Goal: Information Seeking & Learning: Learn about a topic

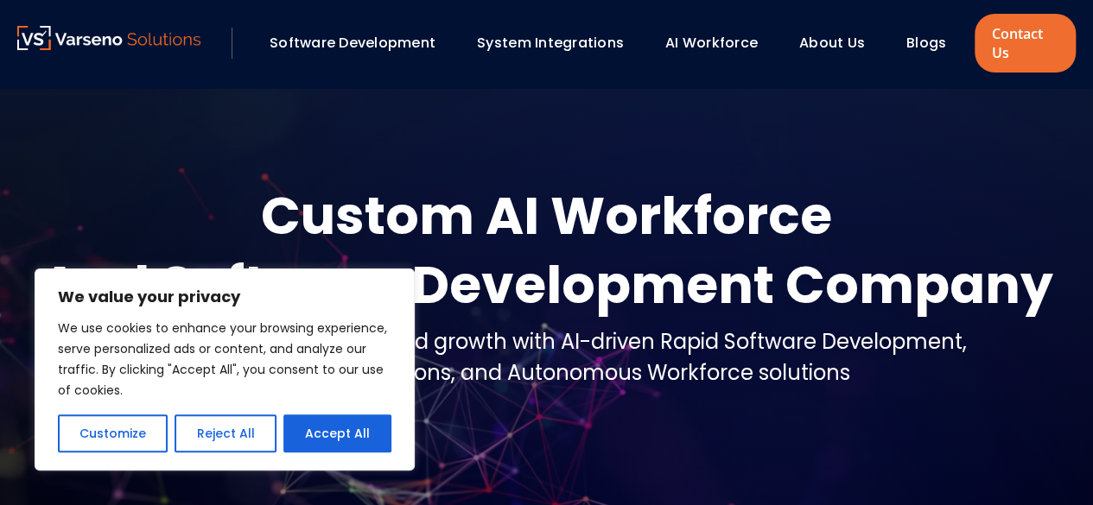
click at [608, 148] on div at bounding box center [546, 306] width 1093 height 436
click at [624, 136] on div at bounding box center [546, 306] width 1093 height 436
click at [437, 135] on div at bounding box center [546, 306] width 1093 height 436
click at [211, 434] on button "Reject All" at bounding box center [224, 434] width 101 height 38
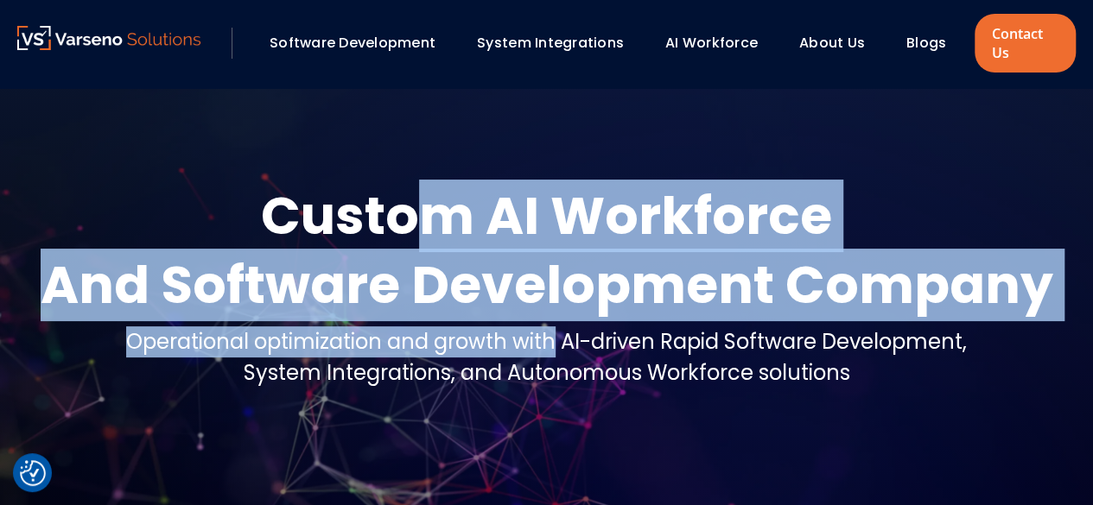
drag, startPoint x: 550, startPoint y: 352, endPoint x: 427, endPoint y: 186, distance: 207.5
click at [427, 186] on div "Custom AI Workforce And Software Development Company Operational optimization a…" at bounding box center [546, 292] width 1058 height 222
click at [427, 186] on div "Custom AI Workforce" at bounding box center [547, 215] width 1012 height 69
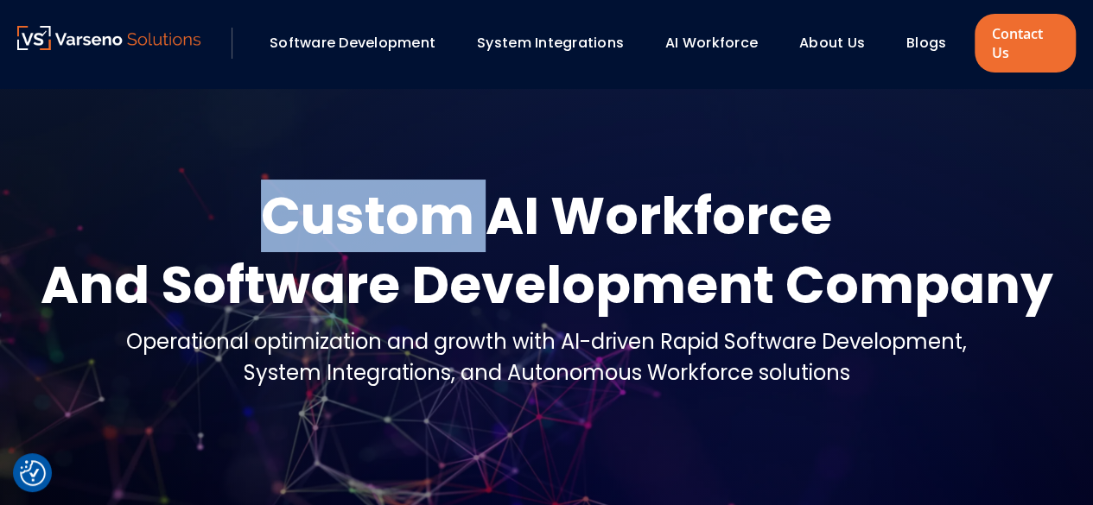
click at [427, 186] on div "Custom AI Workforce" at bounding box center [547, 215] width 1012 height 69
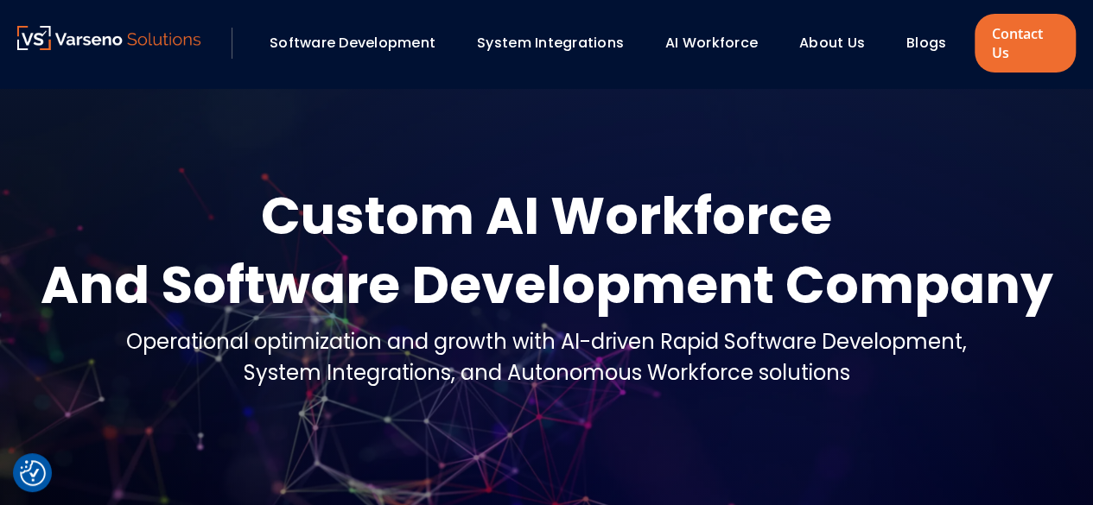
click at [596, 192] on div "Custom AI Workforce" at bounding box center [547, 215] width 1012 height 69
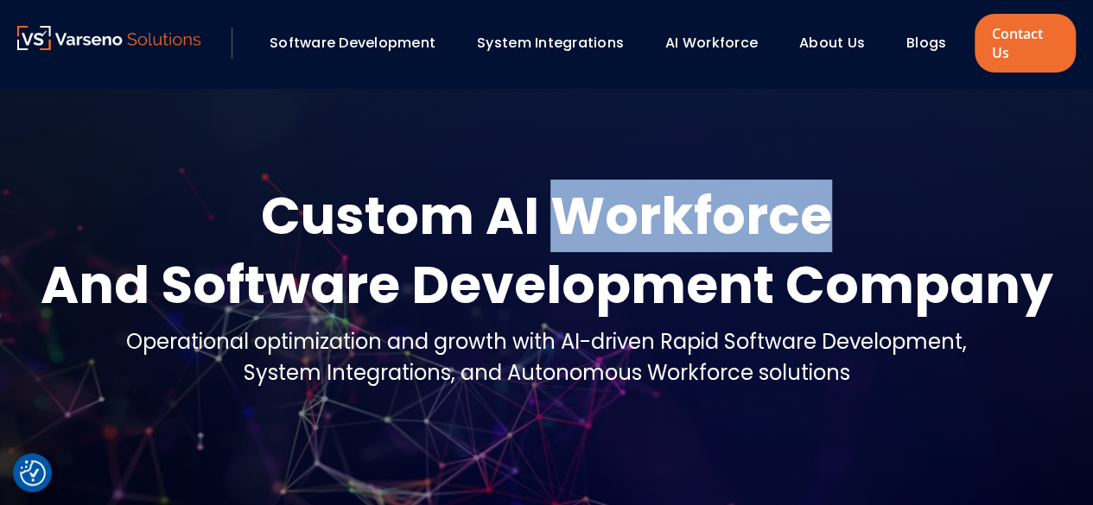
click at [596, 192] on div "Custom AI Workforce" at bounding box center [547, 215] width 1012 height 69
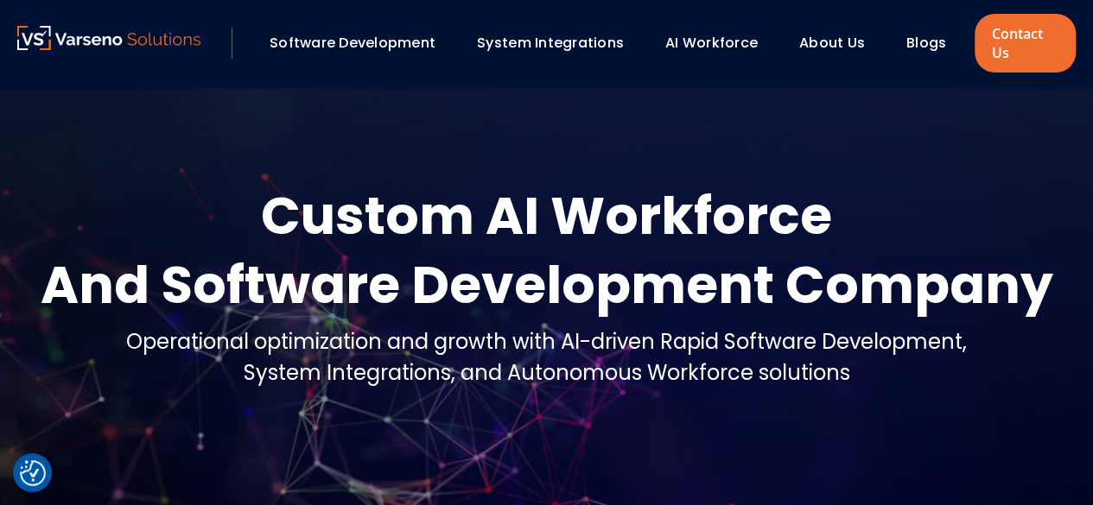
click at [530, 200] on div "Custom AI Workforce" at bounding box center [547, 215] width 1012 height 69
click at [449, 193] on div "Custom AI Workforce" at bounding box center [547, 215] width 1012 height 69
click at [686, 270] on div "And Software Development Company" at bounding box center [547, 285] width 1012 height 69
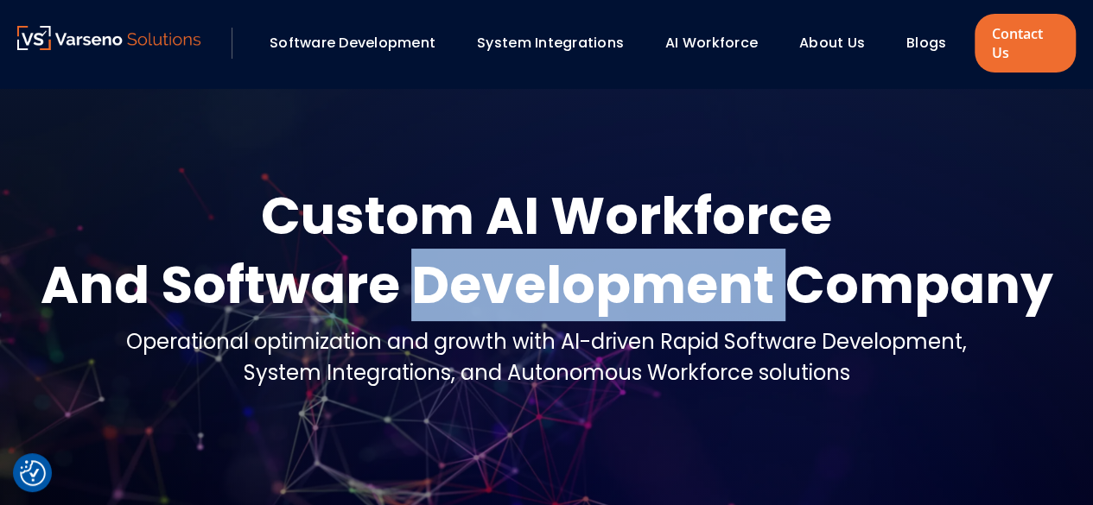
click at [686, 270] on div "And Software Development Company" at bounding box center [547, 285] width 1012 height 69
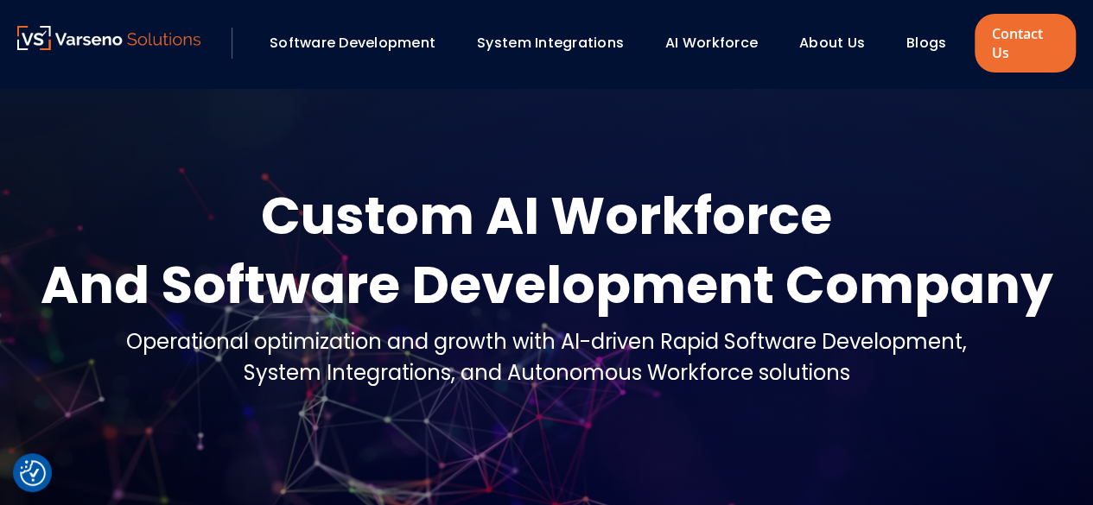
click at [607, 199] on div "Custom AI Workforce" at bounding box center [547, 215] width 1012 height 69
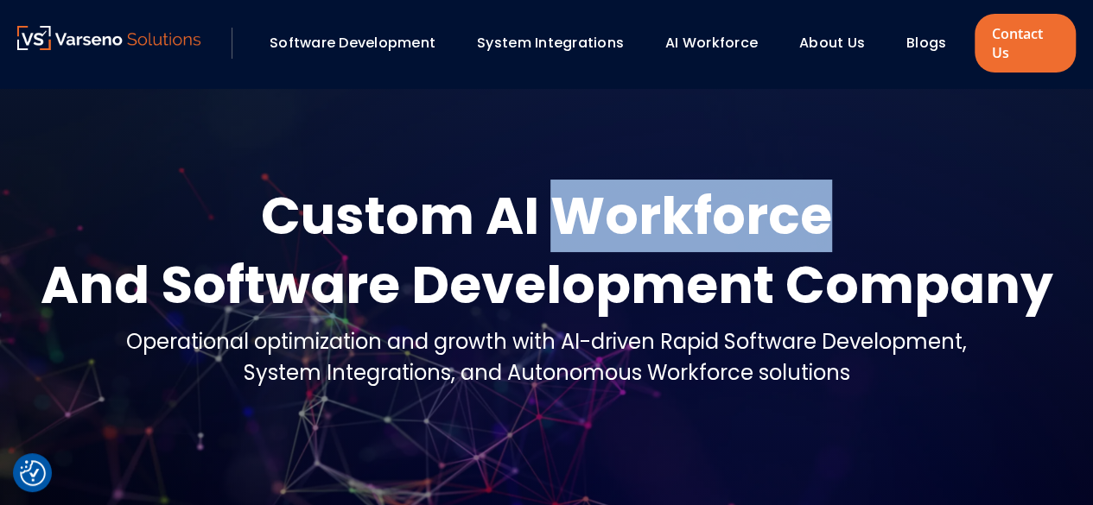
click at [607, 199] on div "Custom AI Workforce" at bounding box center [547, 215] width 1012 height 69
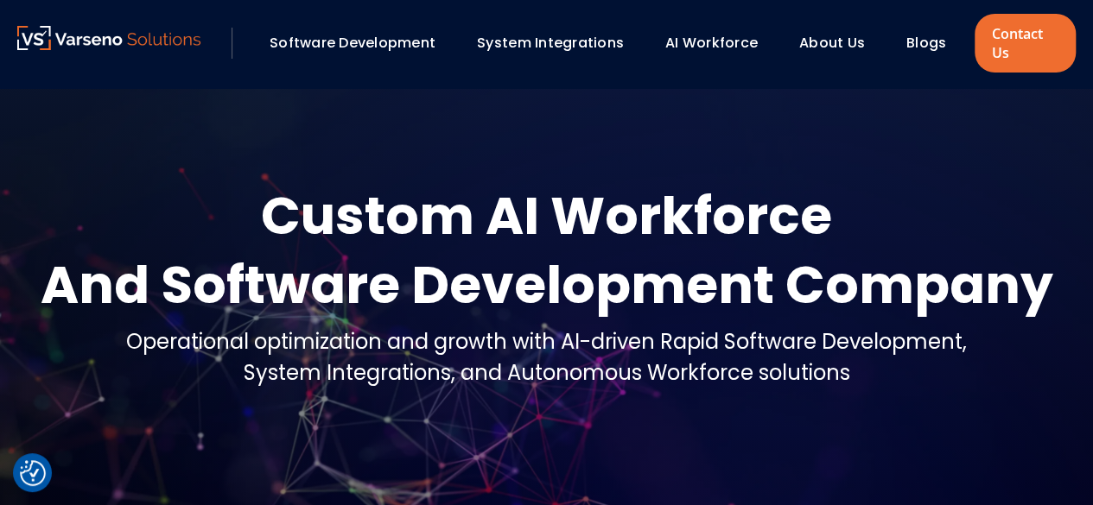
click at [323, 200] on div "Custom AI Workforce" at bounding box center [547, 215] width 1012 height 69
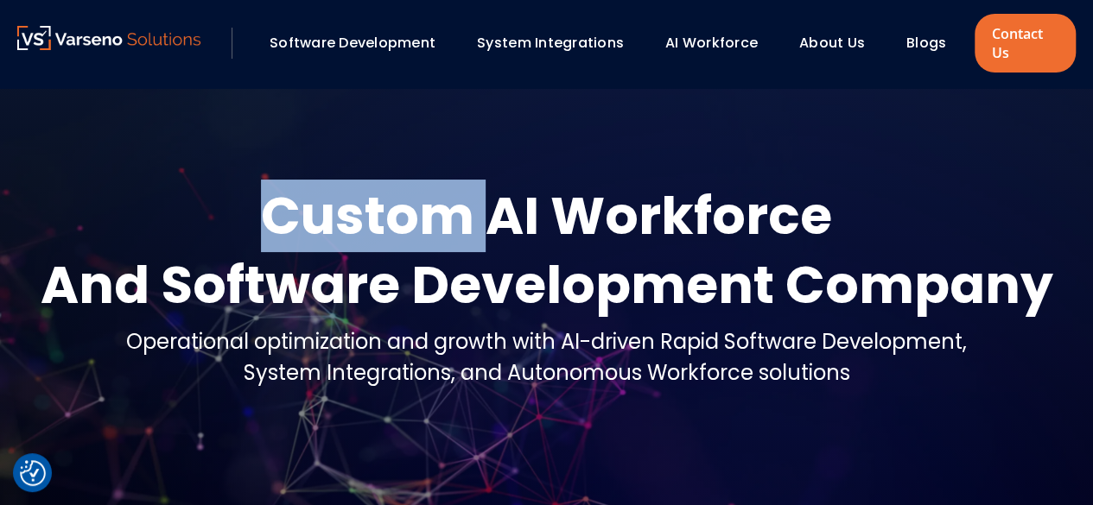
click at [323, 200] on div "Custom AI Workforce" at bounding box center [547, 215] width 1012 height 69
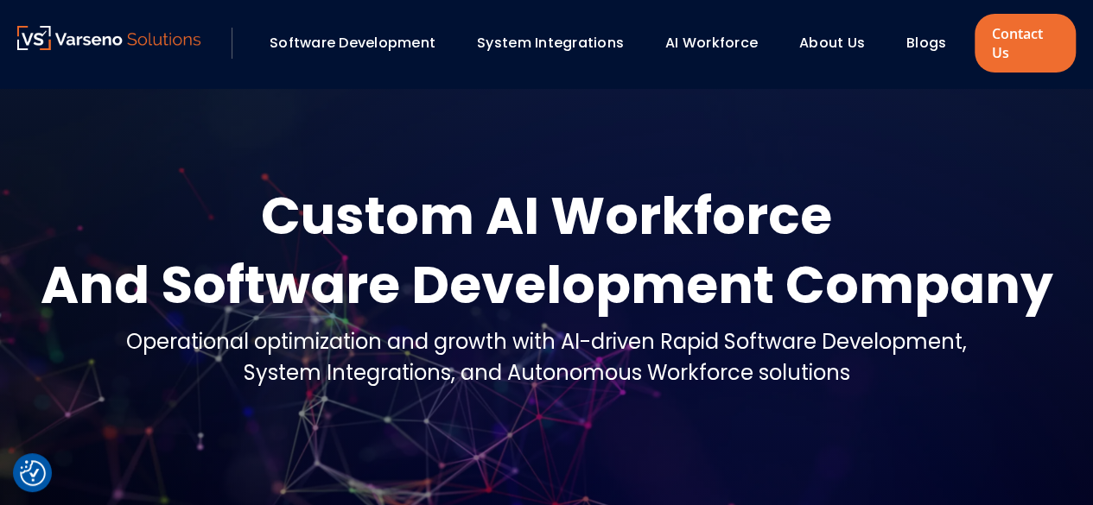
click at [599, 229] on div "Custom AI Workforce" at bounding box center [547, 215] width 1012 height 69
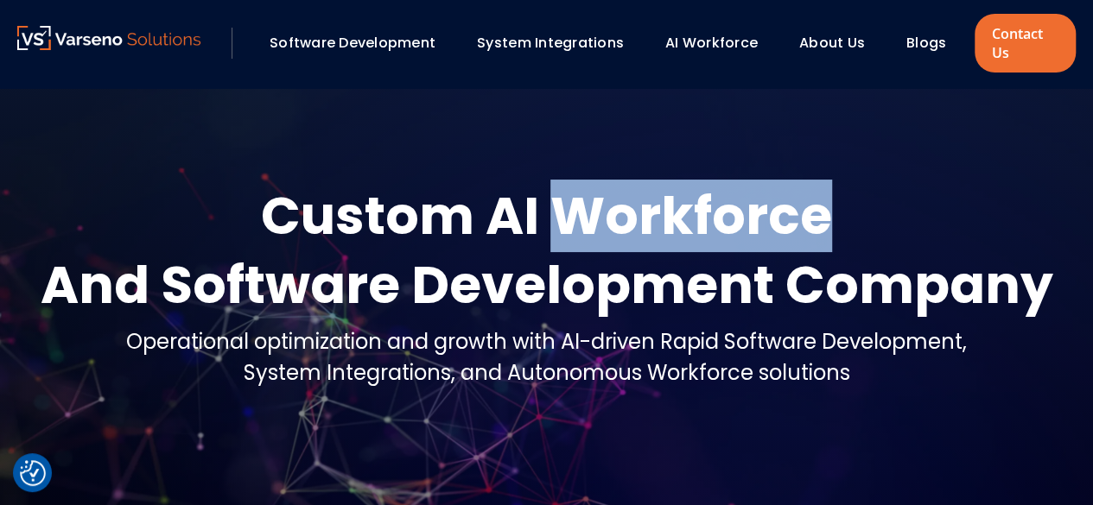
click at [599, 229] on div "Custom AI Workforce" at bounding box center [547, 215] width 1012 height 69
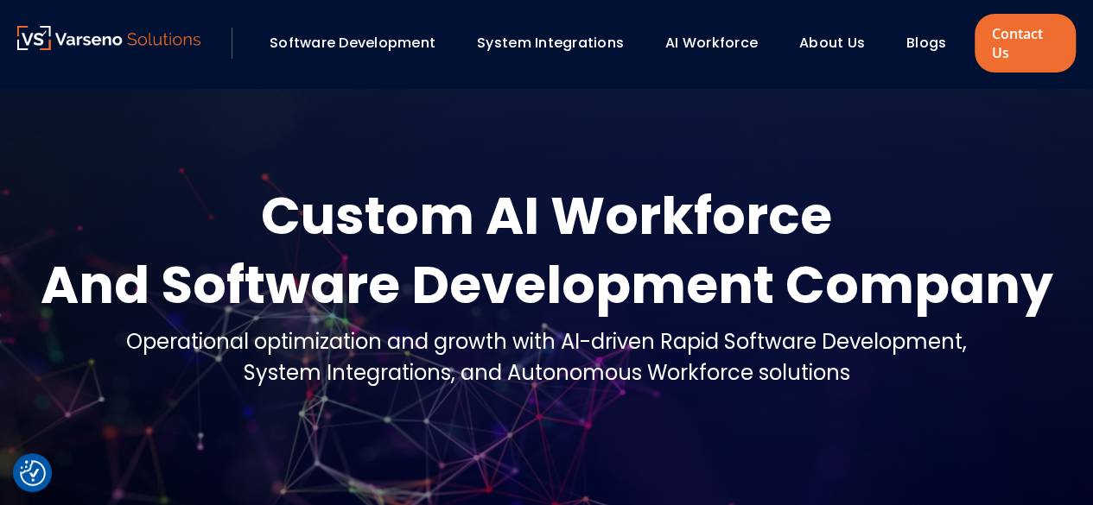
click at [418, 228] on div "Custom AI Workforce" at bounding box center [547, 215] width 1012 height 69
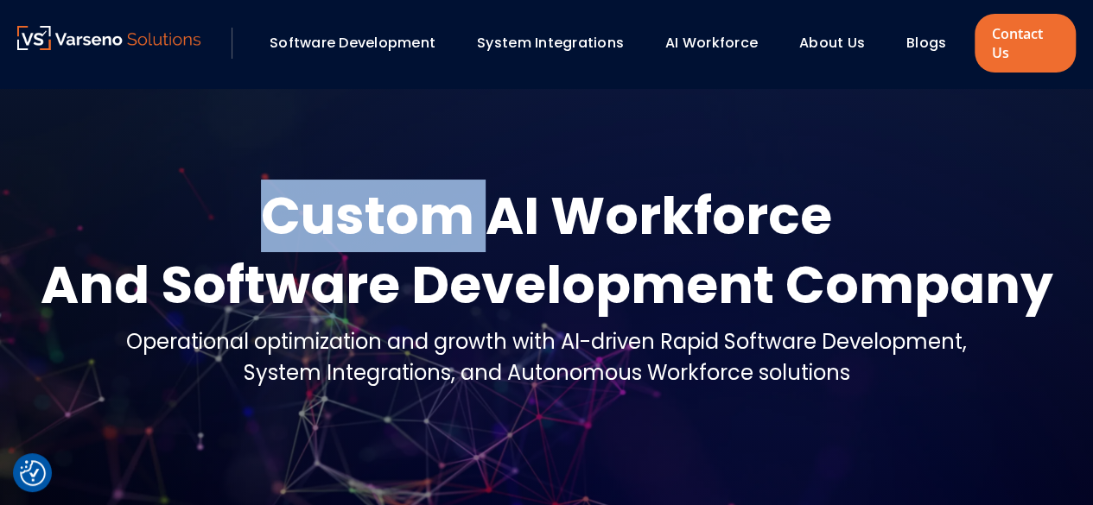
click at [418, 228] on div "Custom AI Workforce" at bounding box center [547, 215] width 1012 height 69
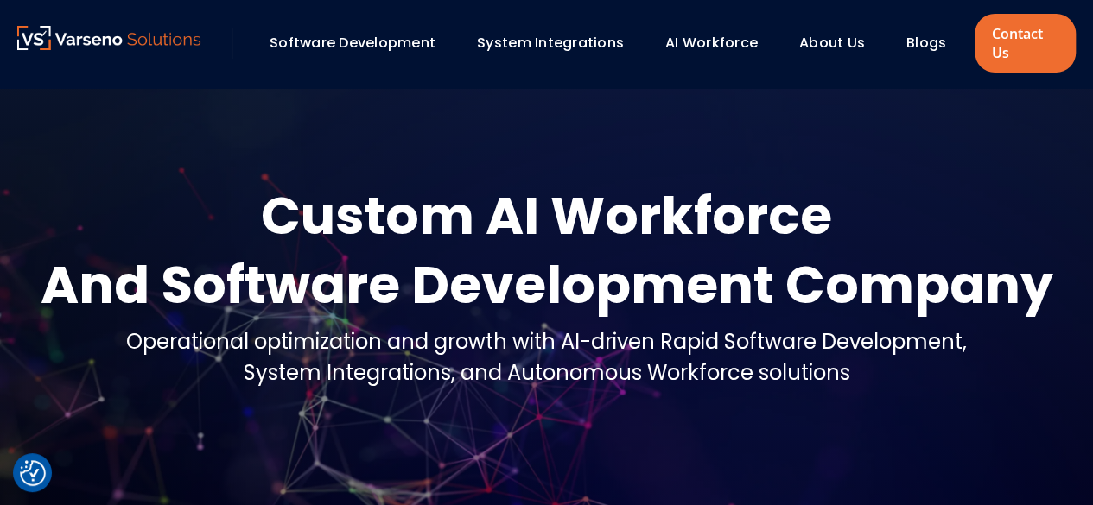
click at [549, 216] on div "Custom AI Workforce" at bounding box center [547, 215] width 1012 height 69
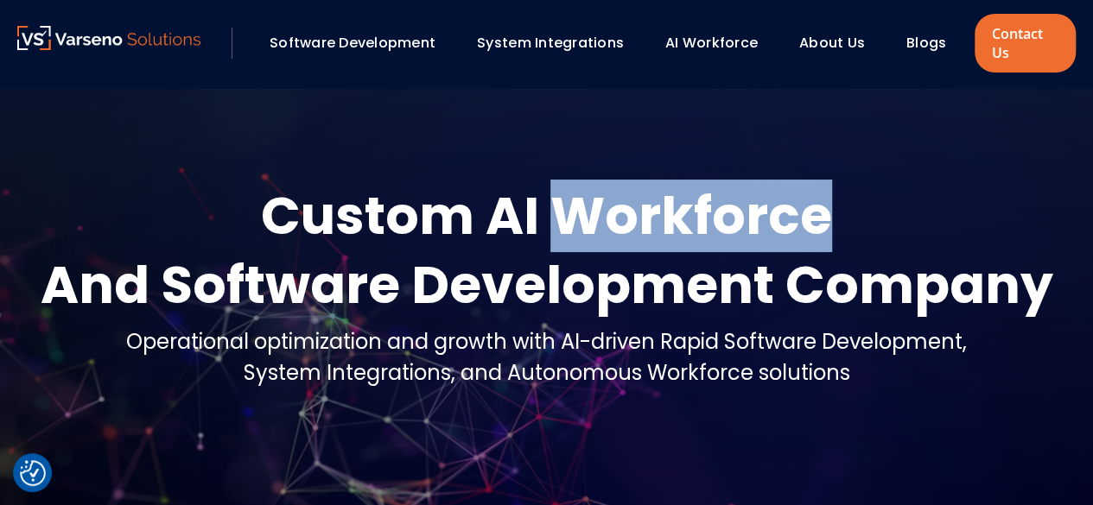
click at [549, 216] on div "Custom AI Workforce" at bounding box center [547, 215] width 1012 height 69
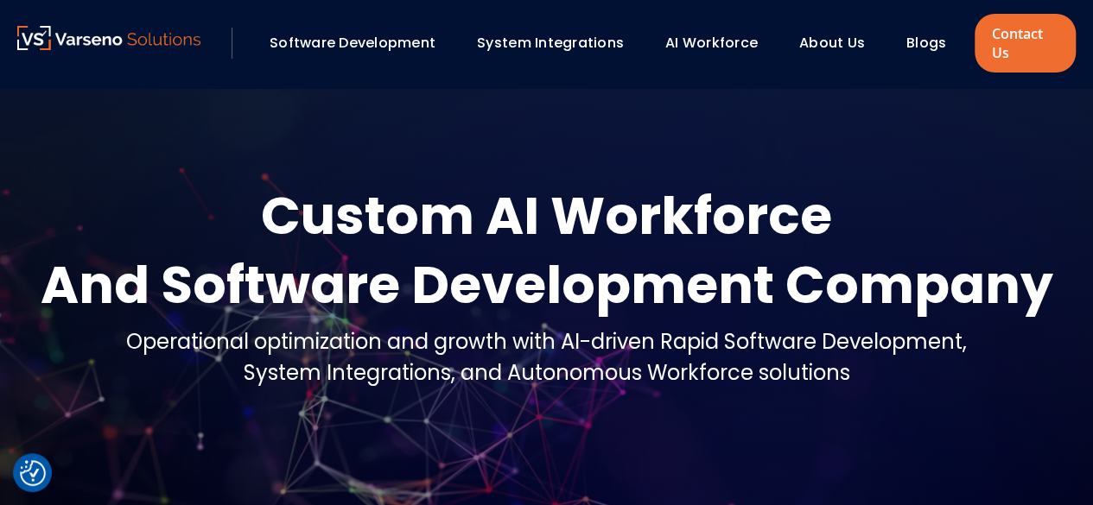
click at [428, 212] on div "Custom AI Workforce" at bounding box center [547, 215] width 1012 height 69
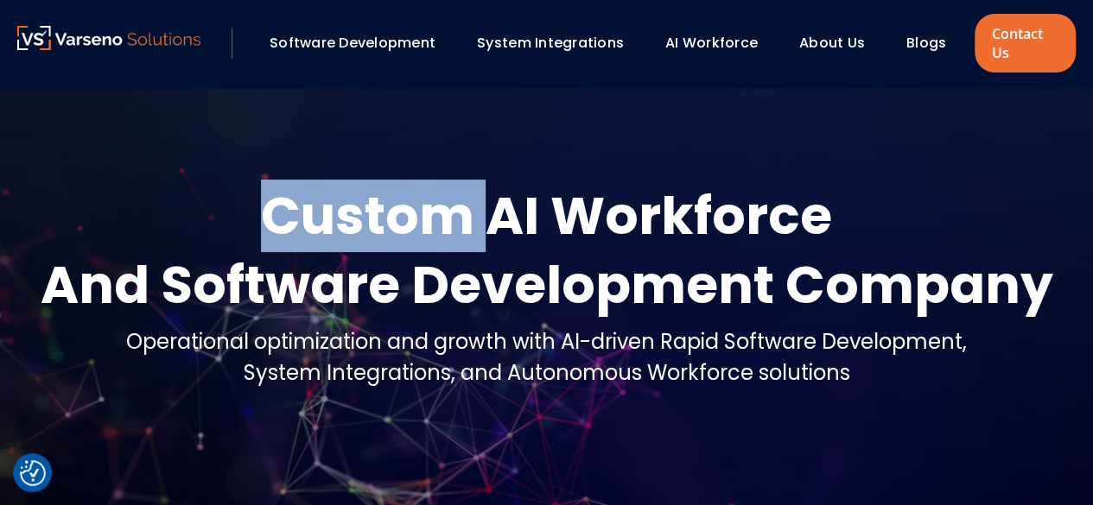
click at [428, 212] on div "Custom AI Workforce" at bounding box center [547, 215] width 1012 height 69
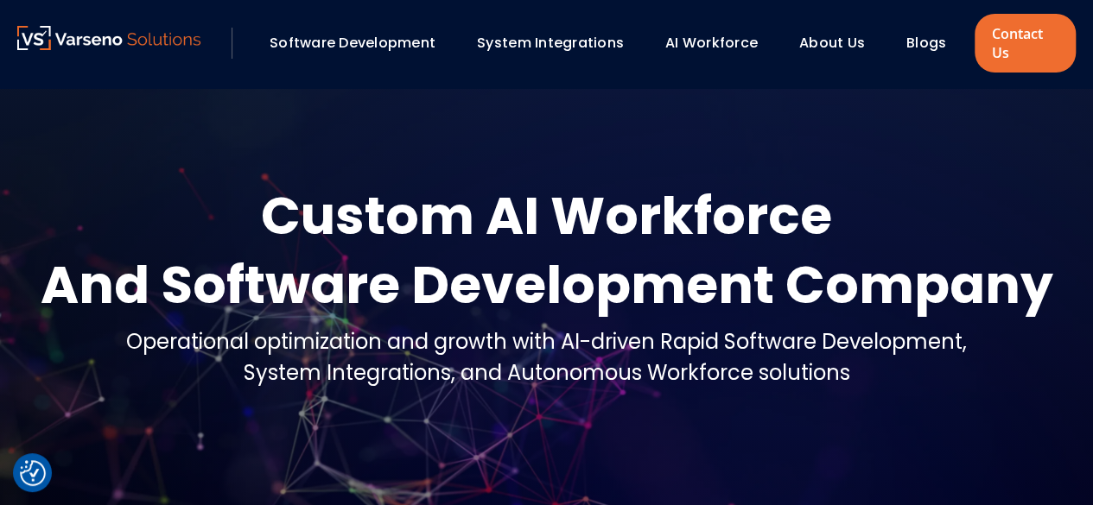
click at [644, 195] on div "Custom AI Workforce" at bounding box center [547, 215] width 1012 height 69
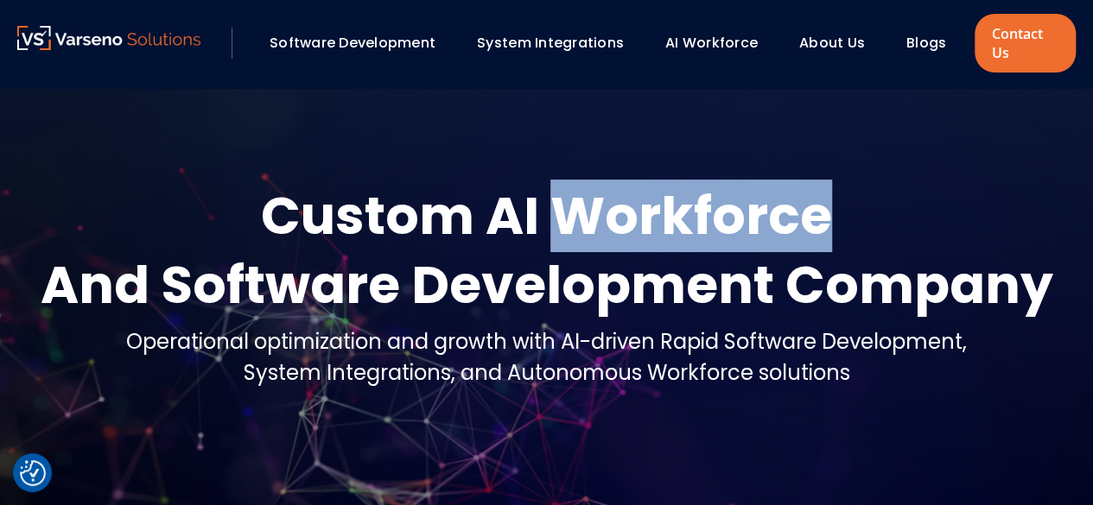
click at [644, 195] on div "Custom AI Workforce" at bounding box center [547, 215] width 1012 height 69
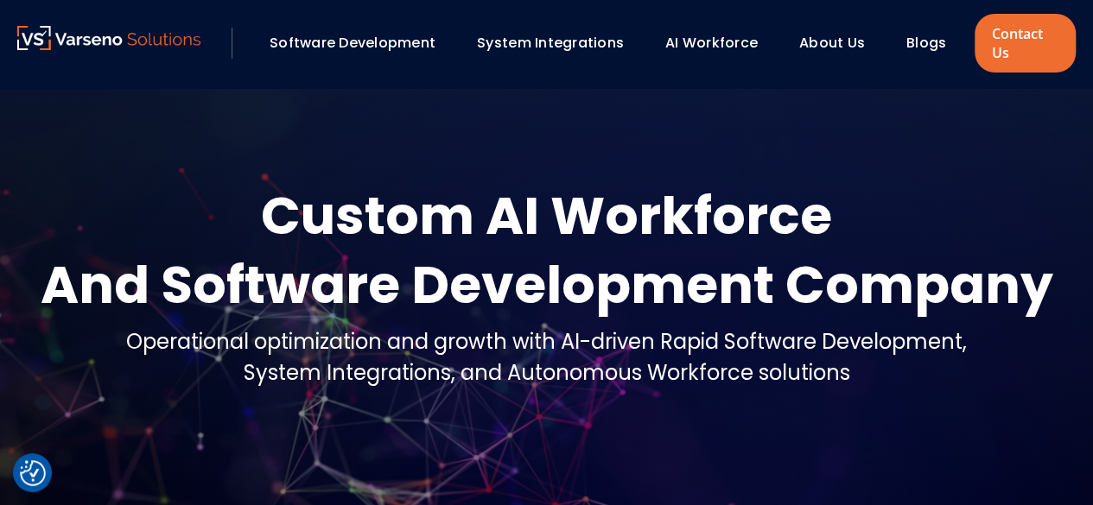
click at [339, 197] on div "Custom AI Workforce" at bounding box center [547, 215] width 1012 height 69
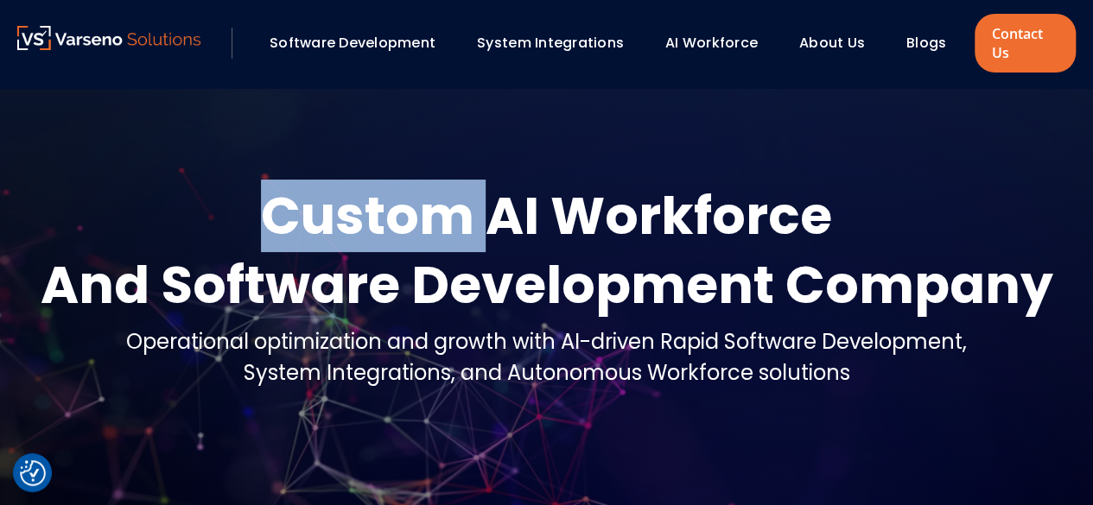
click at [339, 197] on div "Custom AI Workforce" at bounding box center [547, 215] width 1012 height 69
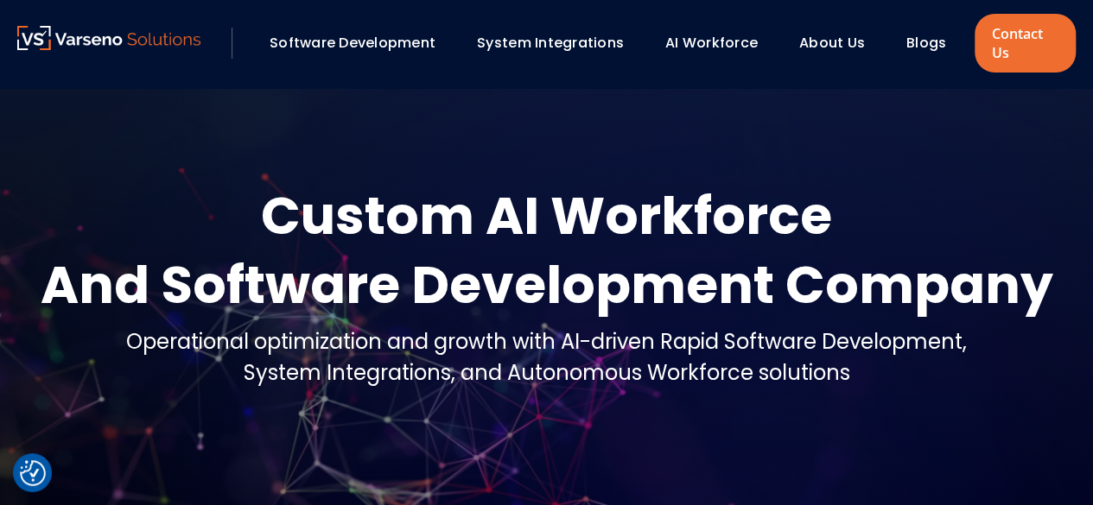
click at [522, 301] on div "And Software Development Company" at bounding box center [547, 285] width 1012 height 69
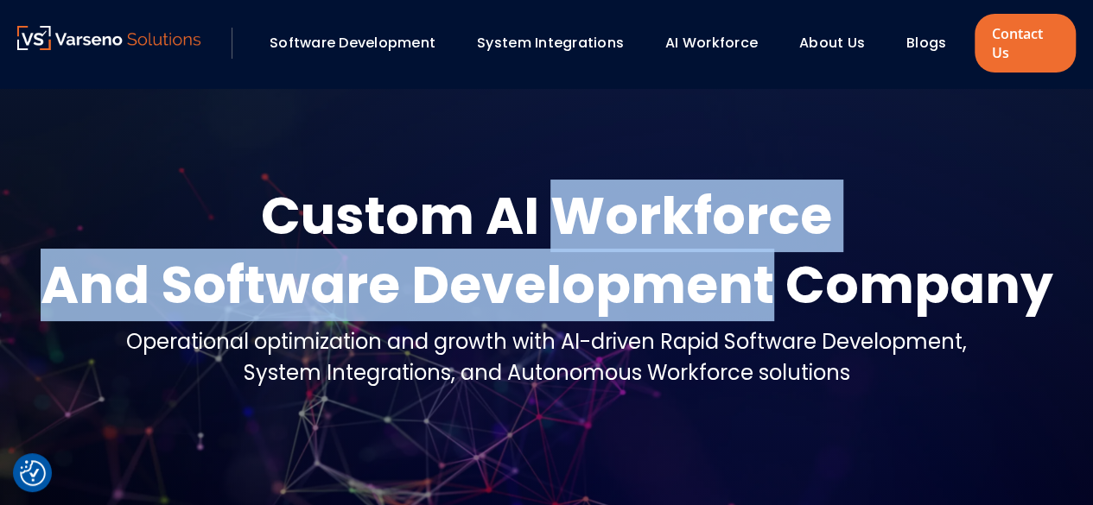
drag, startPoint x: 522, startPoint y: 301, endPoint x: 703, endPoint y: 190, distance: 212.9
click at [703, 190] on div "Custom AI Workforce And Software Development Company" at bounding box center [547, 250] width 1012 height 138
click at [703, 190] on div "Custom AI Workforce" at bounding box center [547, 215] width 1012 height 69
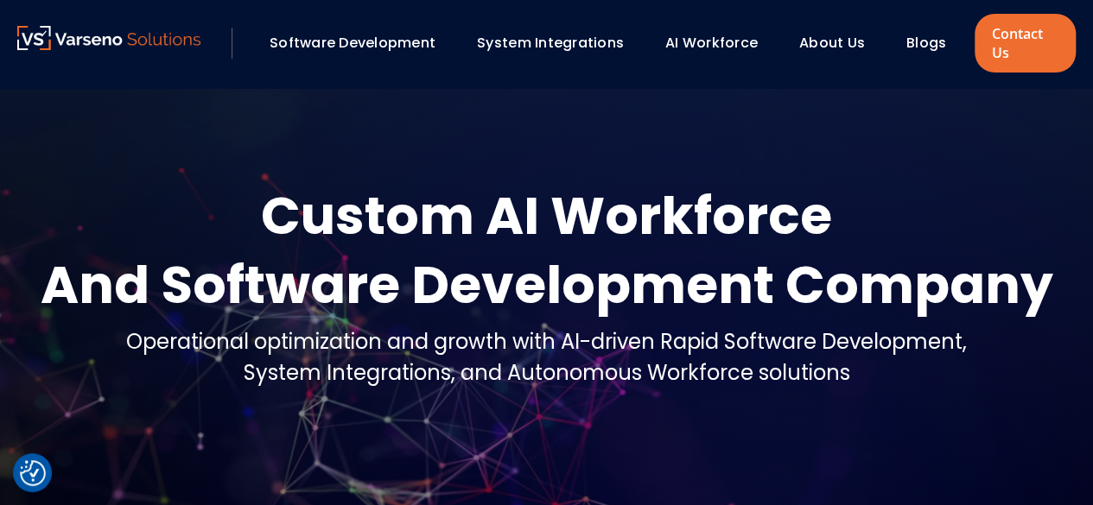
click at [350, 194] on div "Custom AI Workforce" at bounding box center [547, 215] width 1012 height 69
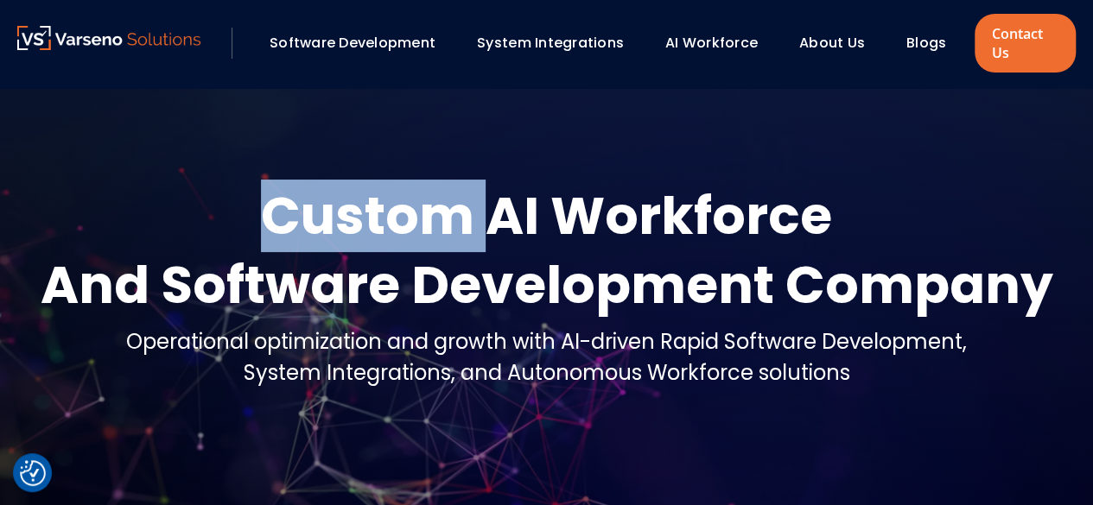
click at [350, 194] on div "Custom AI Workforce" at bounding box center [547, 215] width 1012 height 69
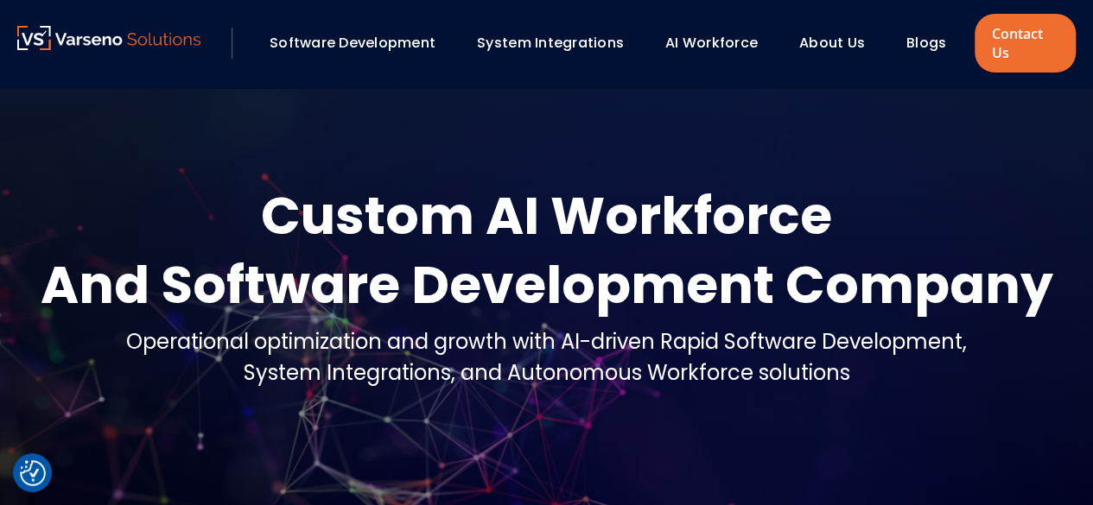
click at [632, 183] on div "Custom AI Workforce" at bounding box center [547, 215] width 1012 height 69
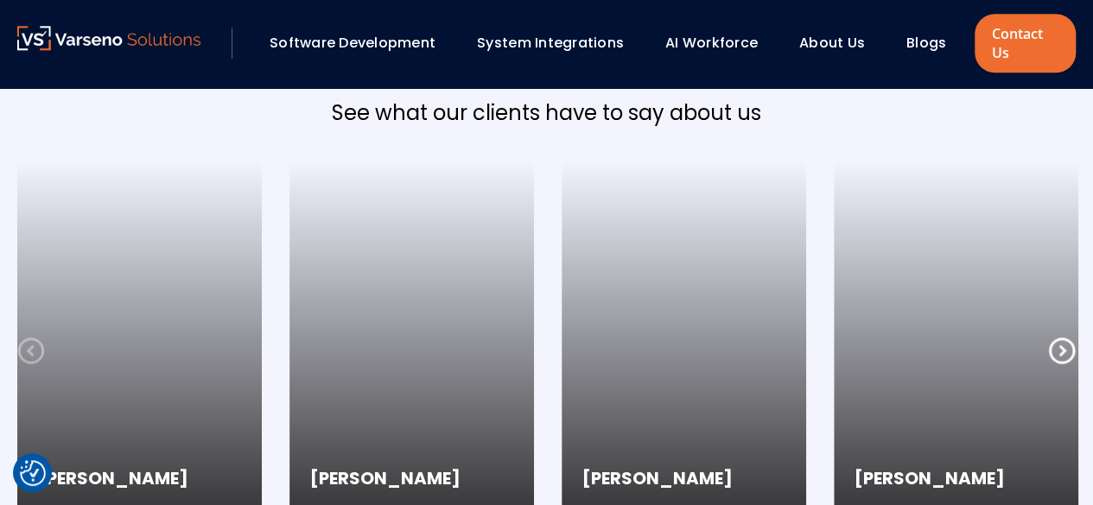
scroll to position [4259, 0]
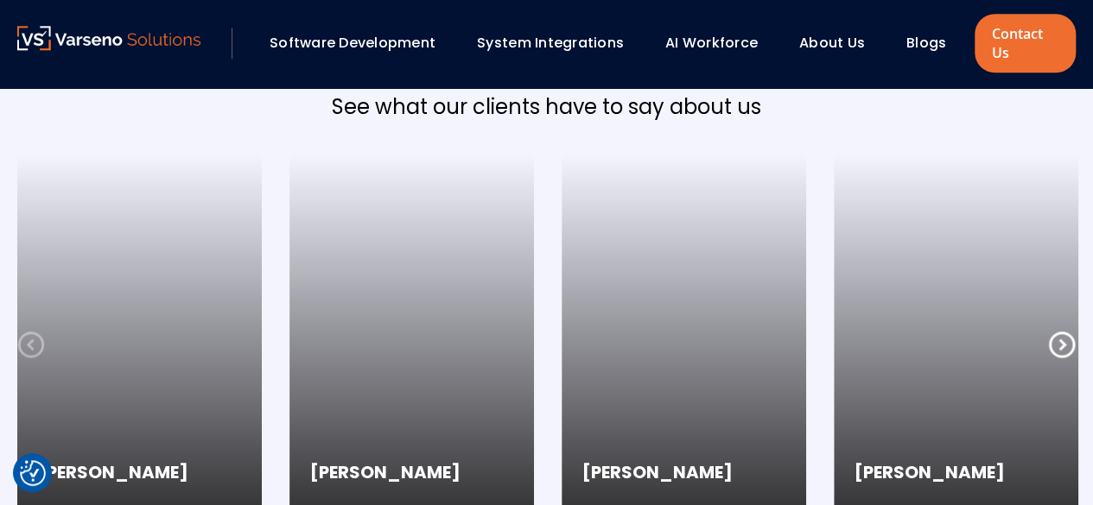
click at [263, 272] on div "[PERSON_NAME]​​​​" at bounding box center [139, 331] width 272 height 352
click at [264, 274] on div "[PERSON_NAME]​​​​" at bounding box center [139, 331] width 272 height 352
click at [264, 267] on div "[PERSON_NAME]​​​​" at bounding box center [139, 331] width 272 height 352
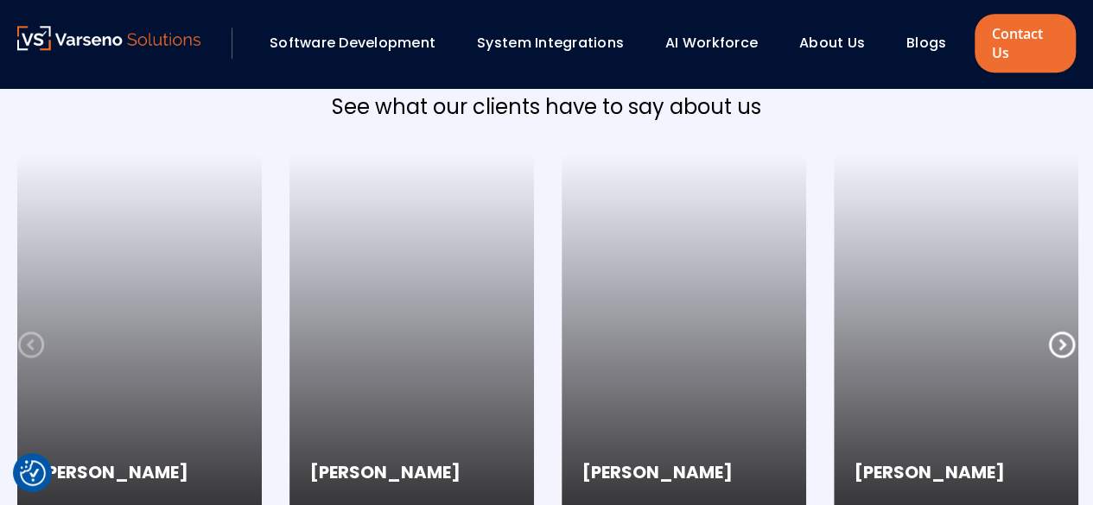
click at [264, 266] on div "[PERSON_NAME]​​​​" at bounding box center [139, 331] width 272 height 352
click at [285, 274] on div "[PERSON_NAME]" at bounding box center [412, 331] width 272 height 352
drag, startPoint x: 287, startPoint y: 280, endPoint x: 289, endPoint y: 291, distance: 11.4
click at [289, 291] on div "[PERSON_NAME]" at bounding box center [412, 331] width 272 height 352
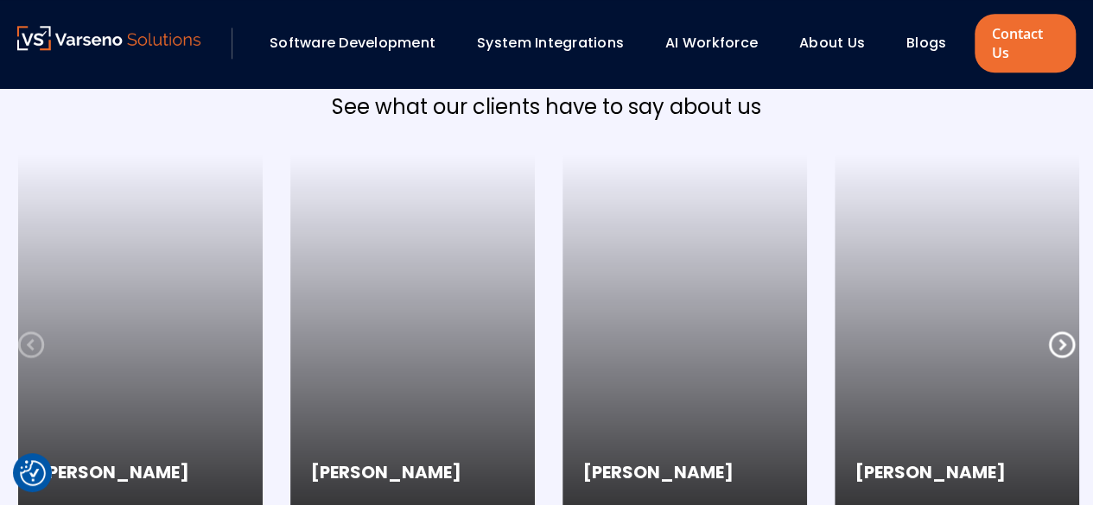
drag, startPoint x: 275, startPoint y: 277, endPoint x: 275, endPoint y: 287, distance: 9.5
click at [275, 287] on div "Ryan Cummings​​​​ Charles Cooper Matt Bonn Chris Keleshyn Mike Anderson" at bounding box center [820, 331] width 1633 height 352
drag, startPoint x: 273, startPoint y: 236, endPoint x: 277, endPoint y: 246, distance: 11.2
click at [277, 246] on div "Ryan Cummings​​​​ Charles Cooper Matt Bonn Chris Keleshyn Mike Anderson" at bounding box center [820, 331] width 1633 height 352
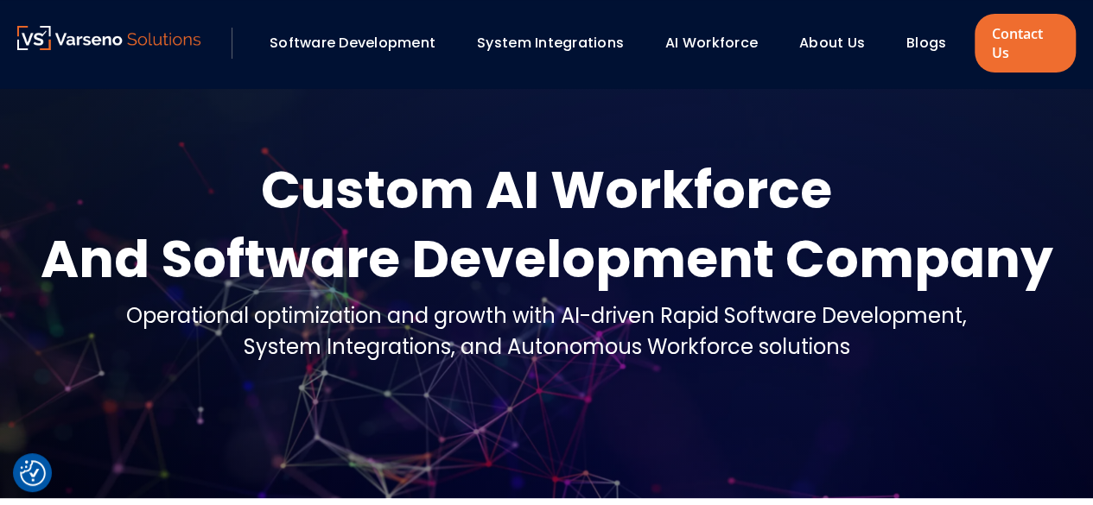
scroll to position [0, 0]
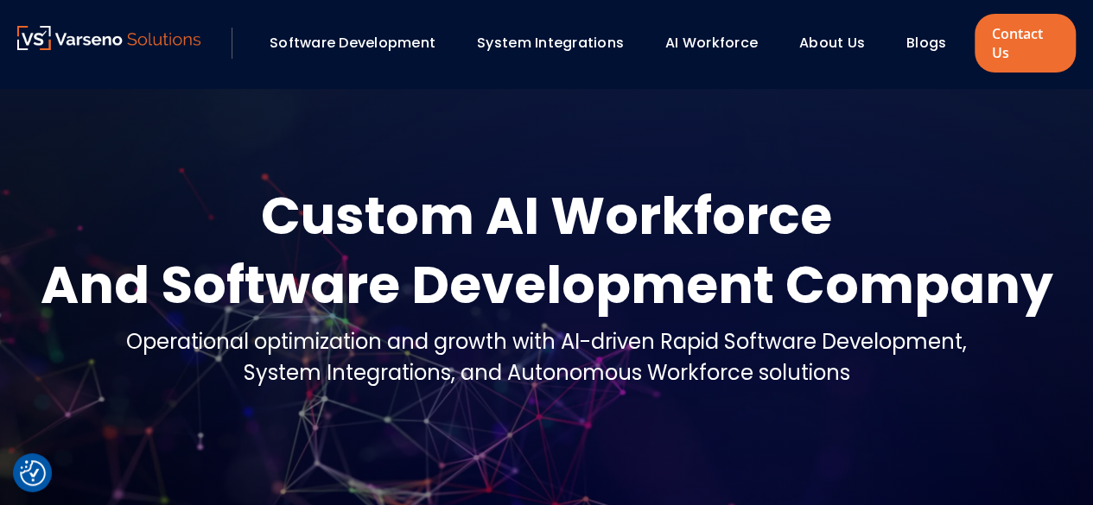
click at [821, 37] on link "About Us" at bounding box center [832, 43] width 66 height 20
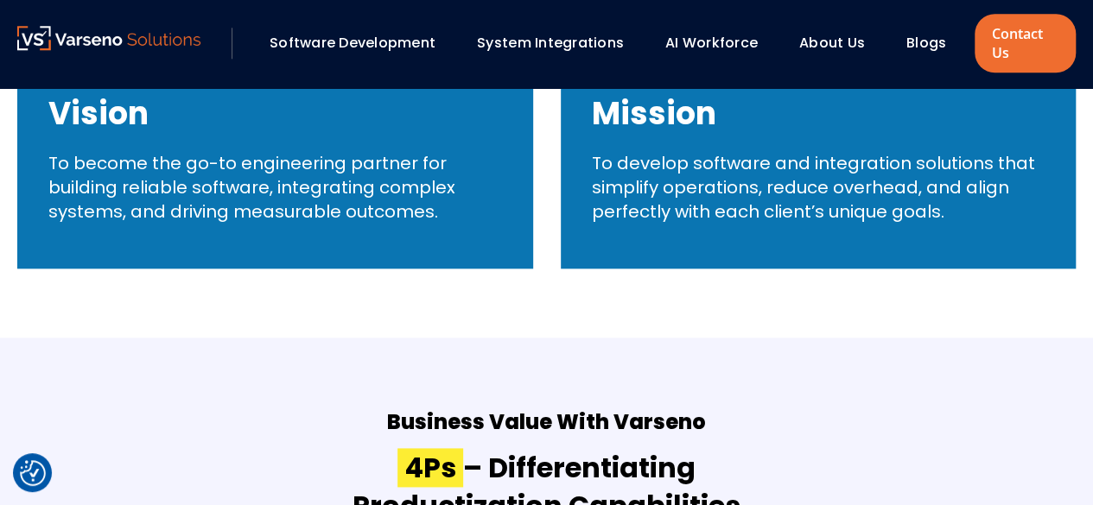
scroll to position [912, 0]
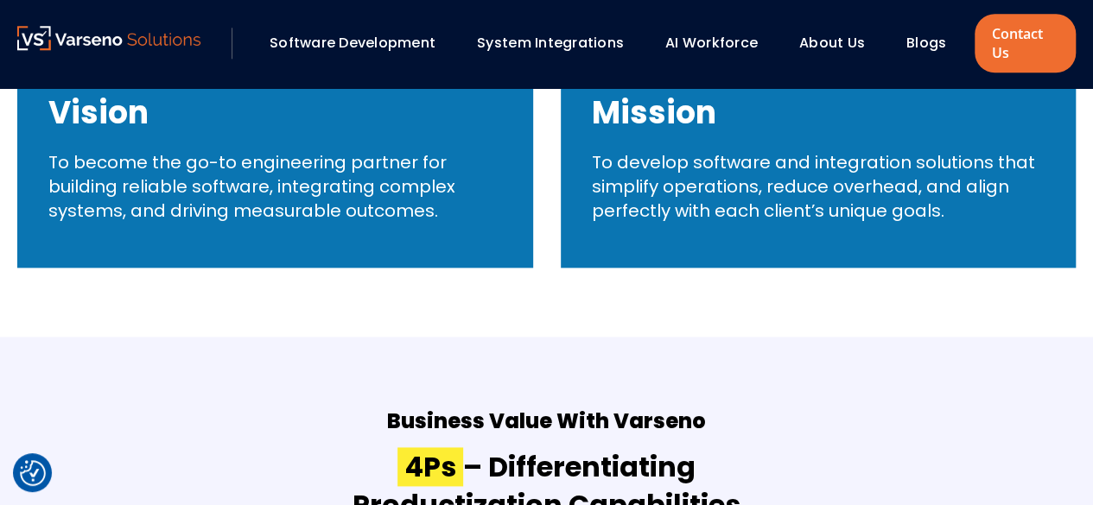
drag, startPoint x: 468, startPoint y: 217, endPoint x: 369, endPoint y: 329, distance: 149.9
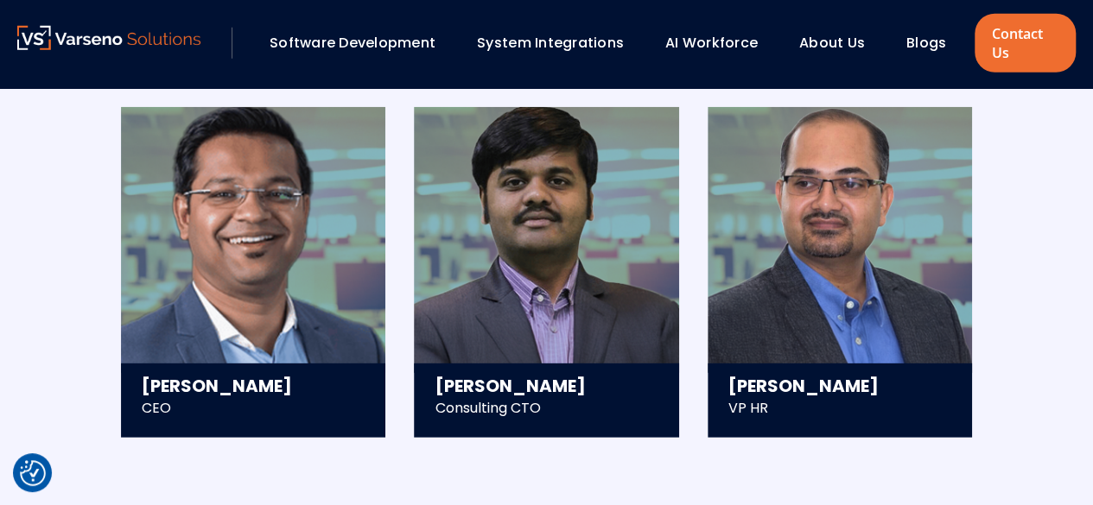
scroll to position [2400, 0]
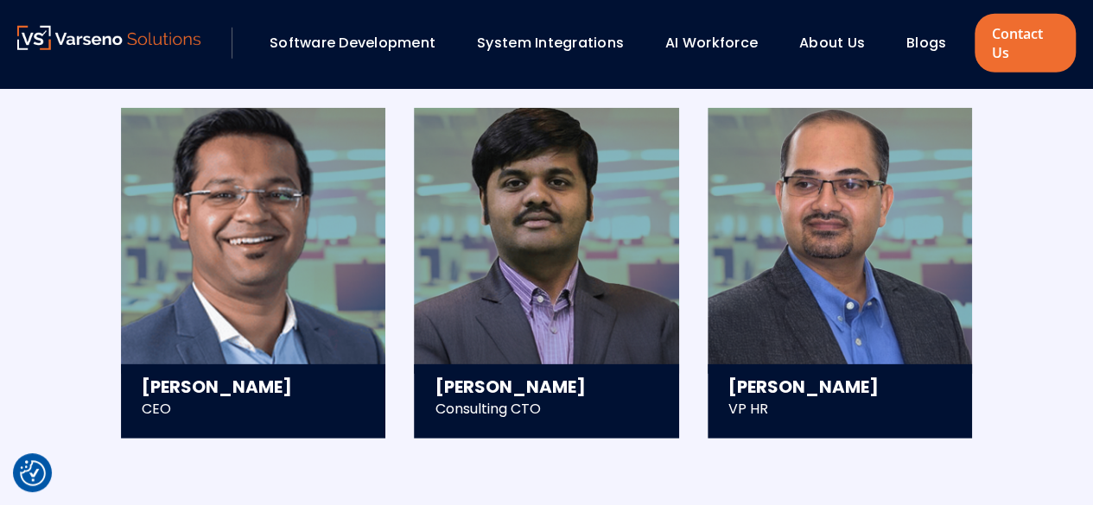
drag, startPoint x: 54, startPoint y: 258, endPoint x: 552, endPoint y: 440, distance: 530.4
click at [552, 440] on div "Management Team Saurav Mishra CEO - Scaled and exited a 300+ member tech compan…" at bounding box center [546, 229] width 1093 height 555
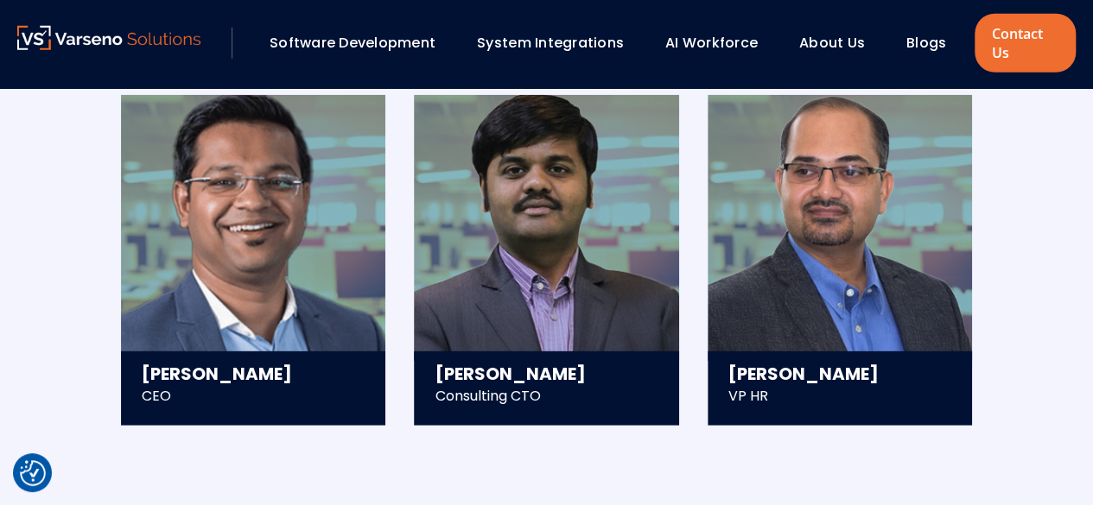
scroll to position [2413, 0]
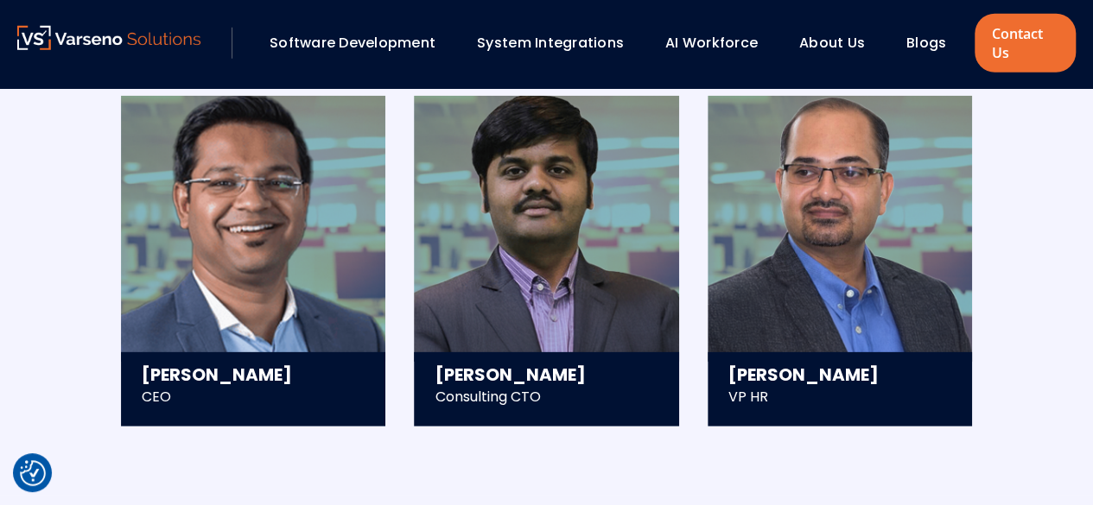
drag, startPoint x: 552, startPoint y: 440, endPoint x: 395, endPoint y: 455, distance: 158.0
click at [395, 455] on div "Management Team Saurav Mishra CEO - Scaled and exited a 300+ member tech compan…" at bounding box center [546, 217] width 1093 height 555
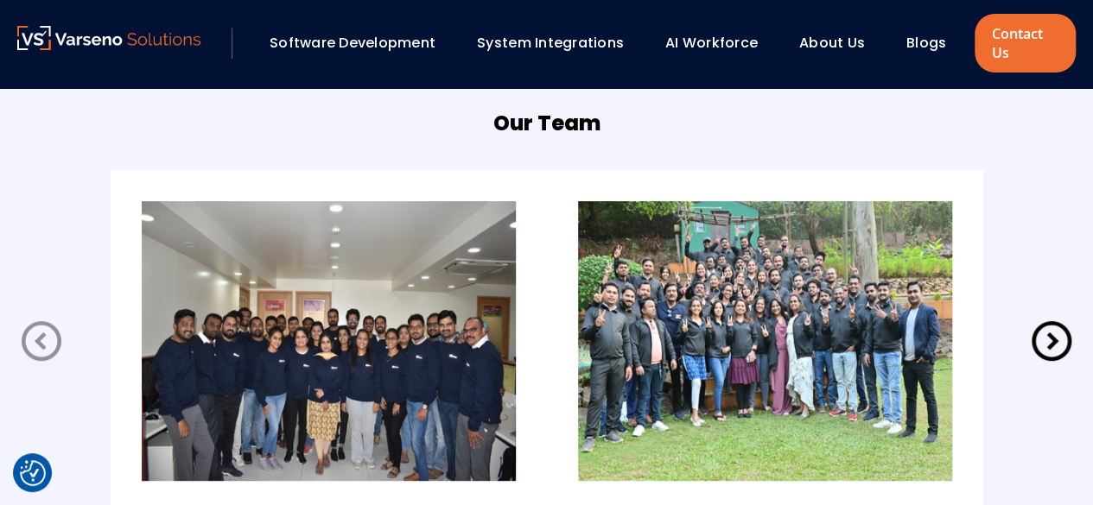
scroll to position [3415, 0]
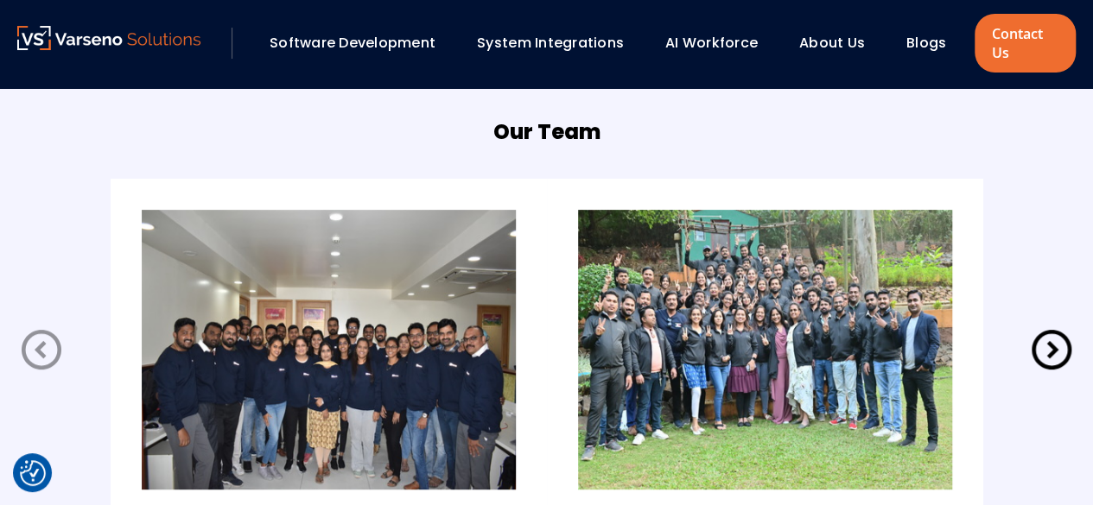
click at [1059, 353] on icon at bounding box center [1051, 350] width 48 height 48
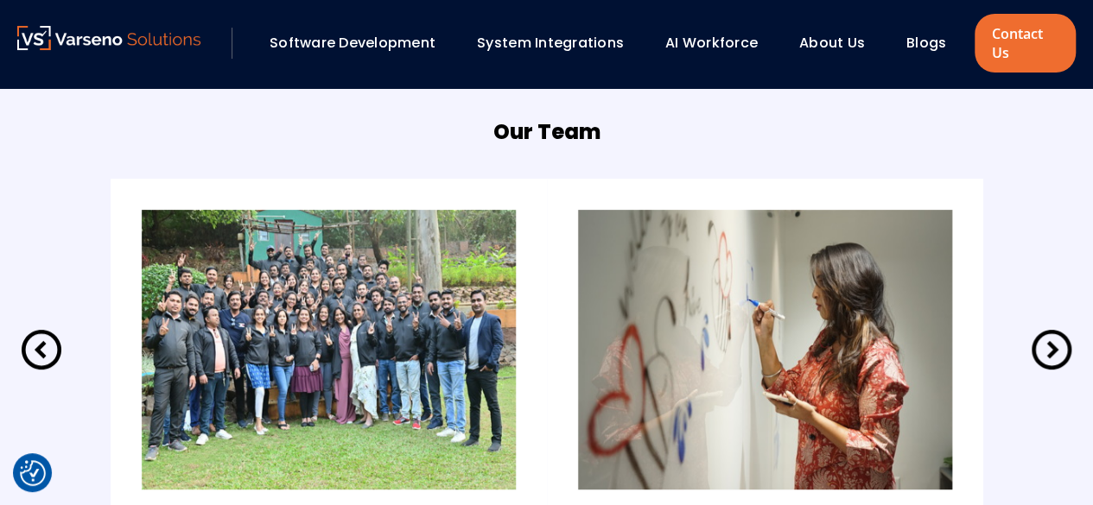
click at [586, 134] on h5 "Our Team" at bounding box center [546, 132] width 107 height 31
click at [503, 125] on h5 "Our Team" at bounding box center [546, 132] width 107 height 31
click at [551, 144] on h5 "Our Team" at bounding box center [546, 132] width 107 height 31
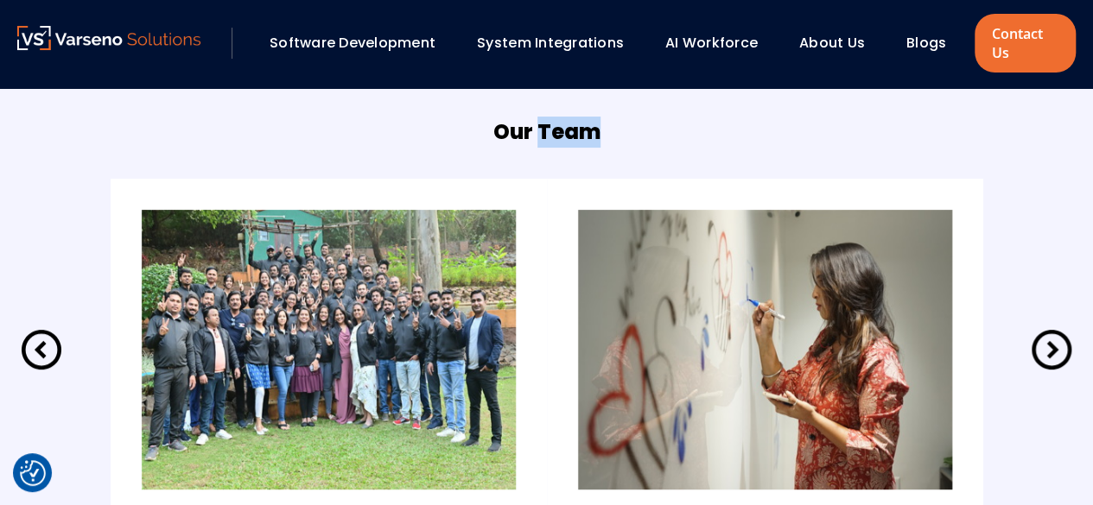
click at [551, 144] on h5 "Our Team" at bounding box center [546, 132] width 107 height 31
click at [517, 133] on h5 "Our Team" at bounding box center [546, 132] width 107 height 31
click at [534, 133] on h5 "Our Team" at bounding box center [546, 132] width 107 height 31
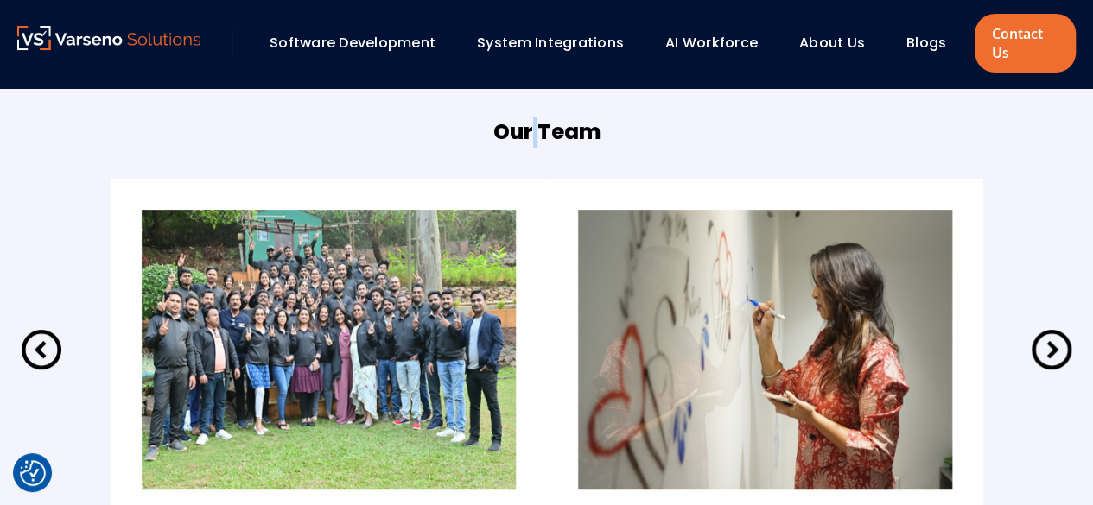
click at [537, 131] on h5 "Our Team" at bounding box center [546, 132] width 107 height 31
click at [508, 128] on h5 "Our Team" at bounding box center [546, 132] width 107 height 31
drag, startPoint x: 508, startPoint y: 128, endPoint x: 557, endPoint y: 132, distance: 49.4
click at [557, 132] on h5 "Our Team" at bounding box center [546, 132] width 107 height 31
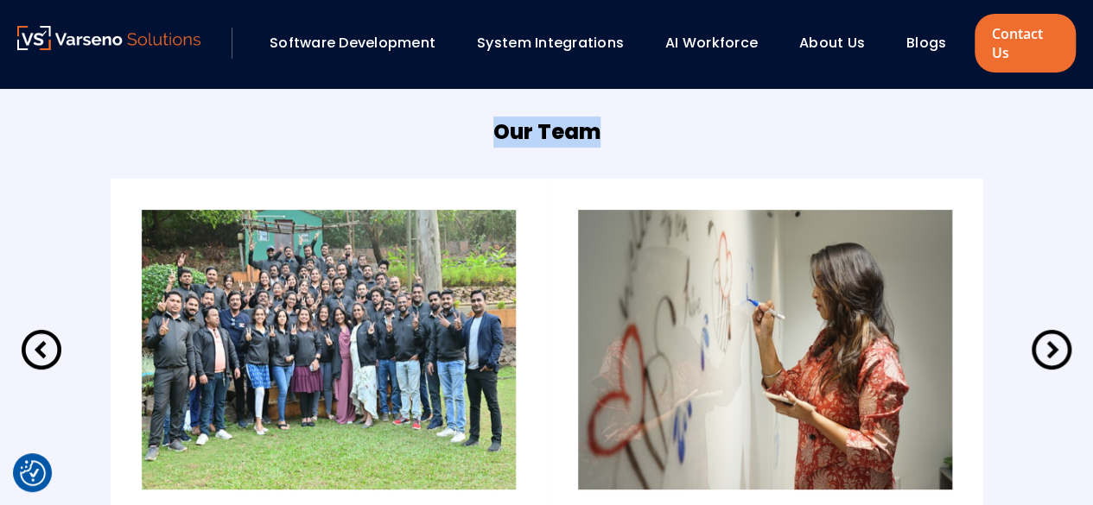
click at [557, 132] on h5 "Our Team" at bounding box center [546, 132] width 107 height 31
click at [390, 191] on div at bounding box center [329, 350] width 436 height 342
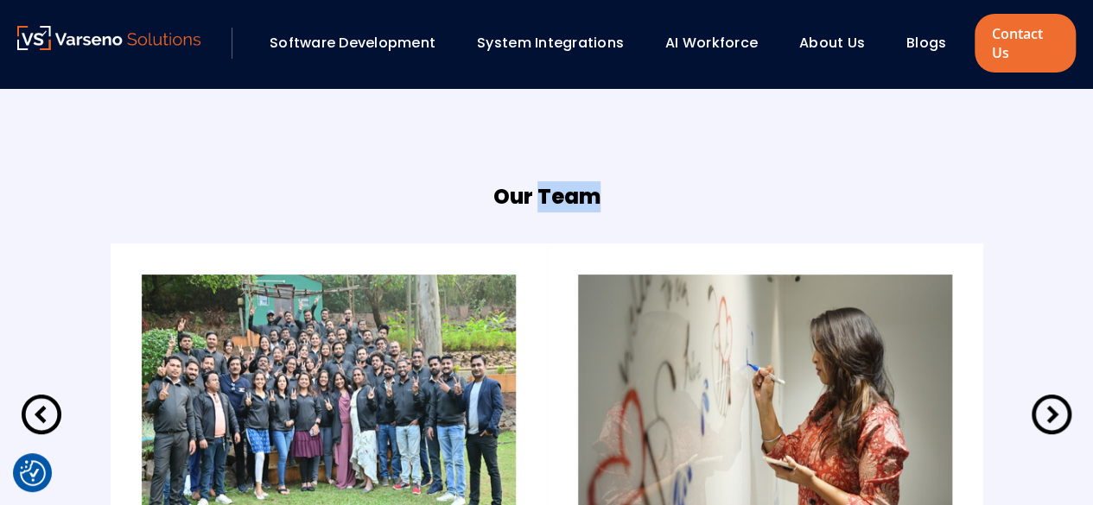
scroll to position [3350, 0]
click at [351, 351] on img at bounding box center [329, 416] width 374 height 280
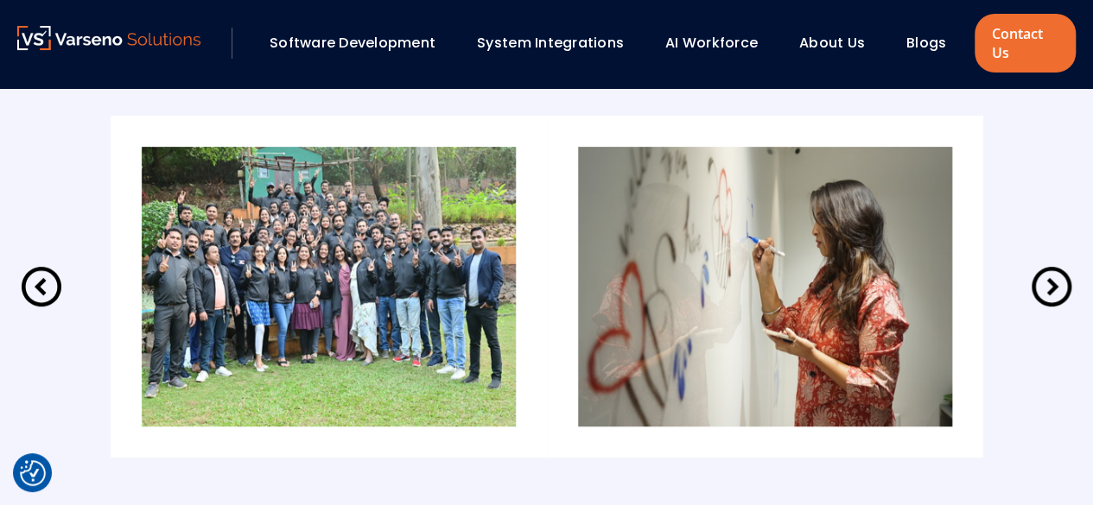
scroll to position [3479, 0]
click at [1052, 276] on icon at bounding box center [1051, 286] width 48 height 48
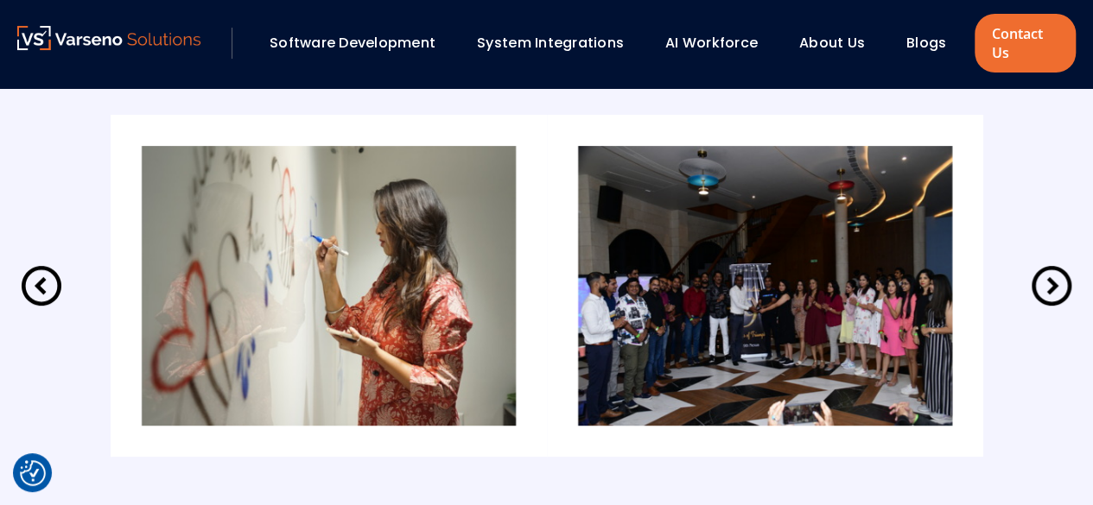
click at [1052, 279] on icon at bounding box center [1051, 286] width 48 height 48
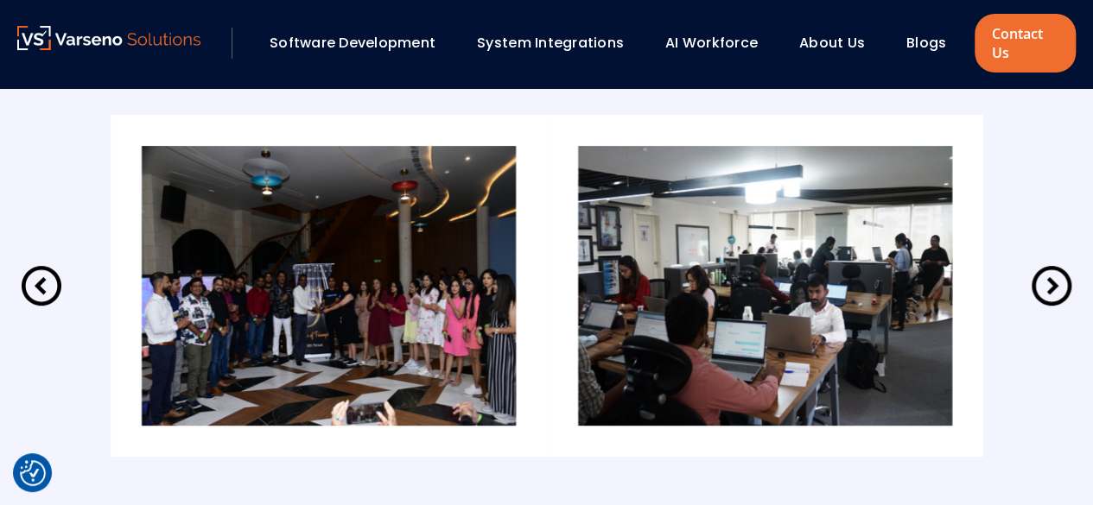
click at [1045, 287] on icon at bounding box center [1051, 286] width 48 height 48
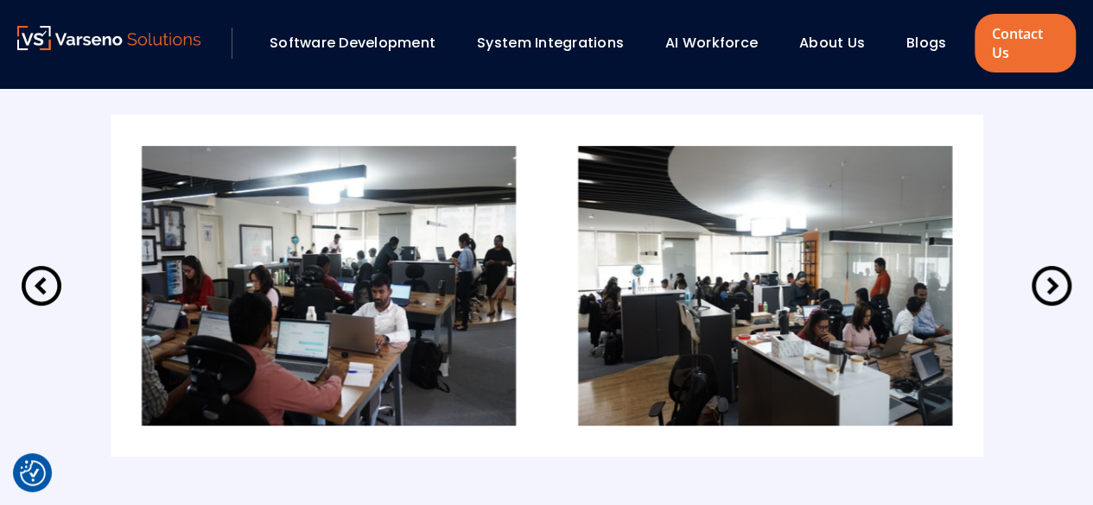
click at [1048, 282] on icon at bounding box center [1051, 286] width 48 height 48
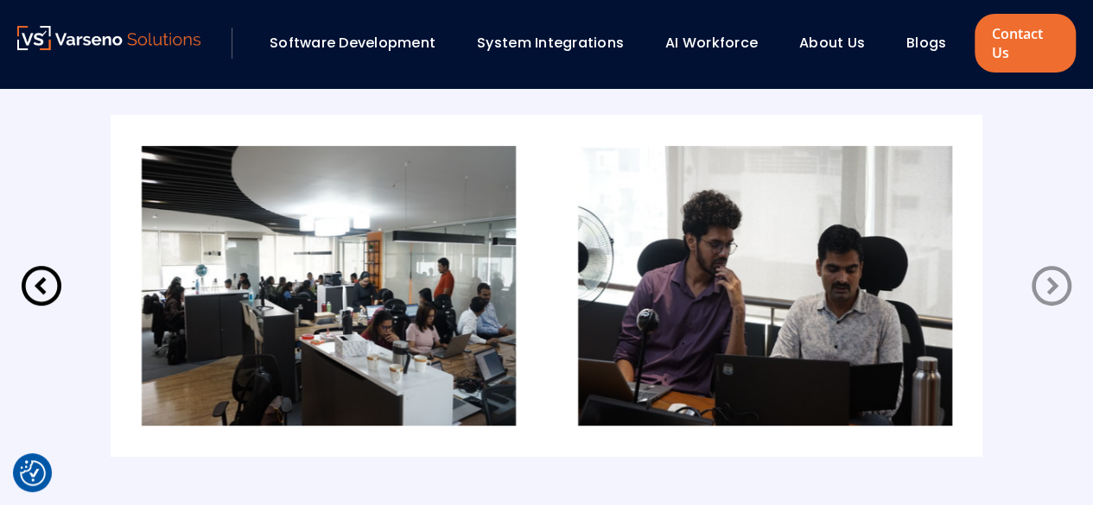
click at [1048, 281] on icon at bounding box center [1051, 286] width 40 height 40
drag, startPoint x: 1048, startPoint y: 281, endPoint x: 0, endPoint y: 206, distance: 1050.4
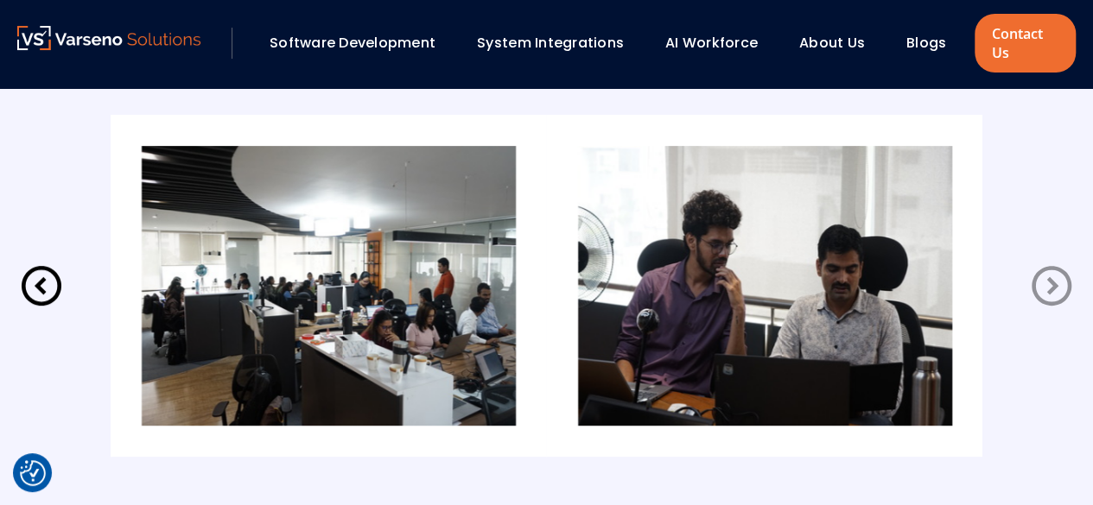
click at [0, 206] on div "Our Team" at bounding box center [546, 255] width 1093 height 542
click at [27, 273] on icon at bounding box center [42, 286] width 40 height 40
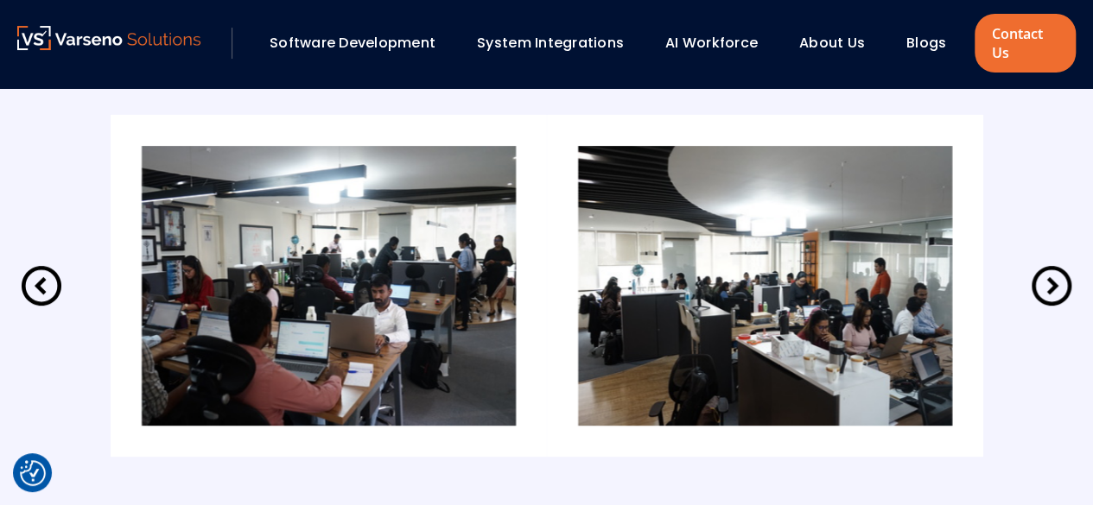
click at [50, 289] on icon at bounding box center [41, 286] width 48 height 48
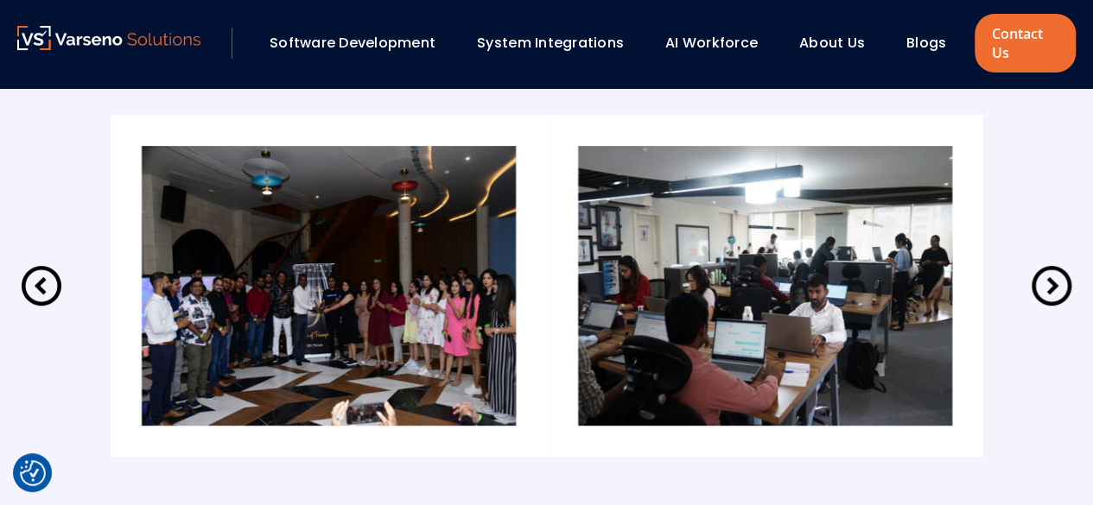
click at [1047, 281] on icon at bounding box center [1051, 286] width 48 height 48
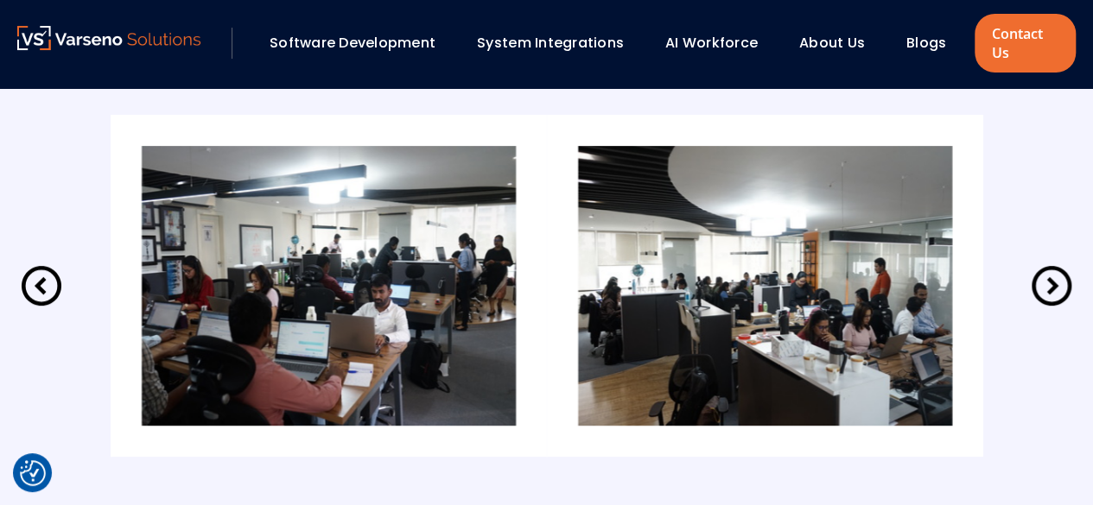
click at [1047, 281] on icon at bounding box center [1051, 286] width 48 height 48
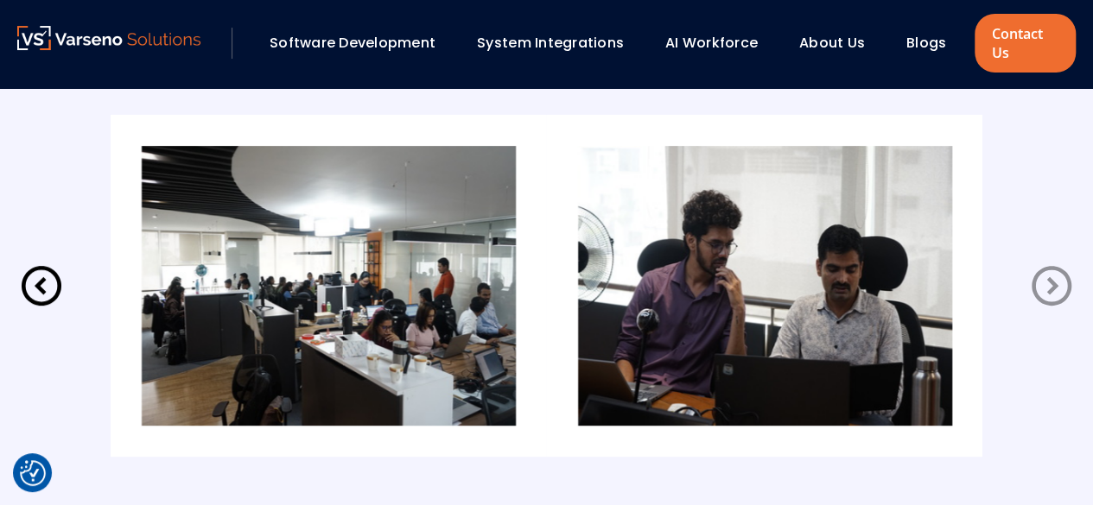
click at [1047, 281] on icon at bounding box center [1051, 286] width 48 height 48
click at [1067, 277] on icon at bounding box center [1051, 286] width 40 height 40
drag, startPoint x: 1038, startPoint y: 257, endPoint x: 988, endPoint y: 222, distance: 60.9
click at [988, 222] on div at bounding box center [546, 286] width 1058 height 342
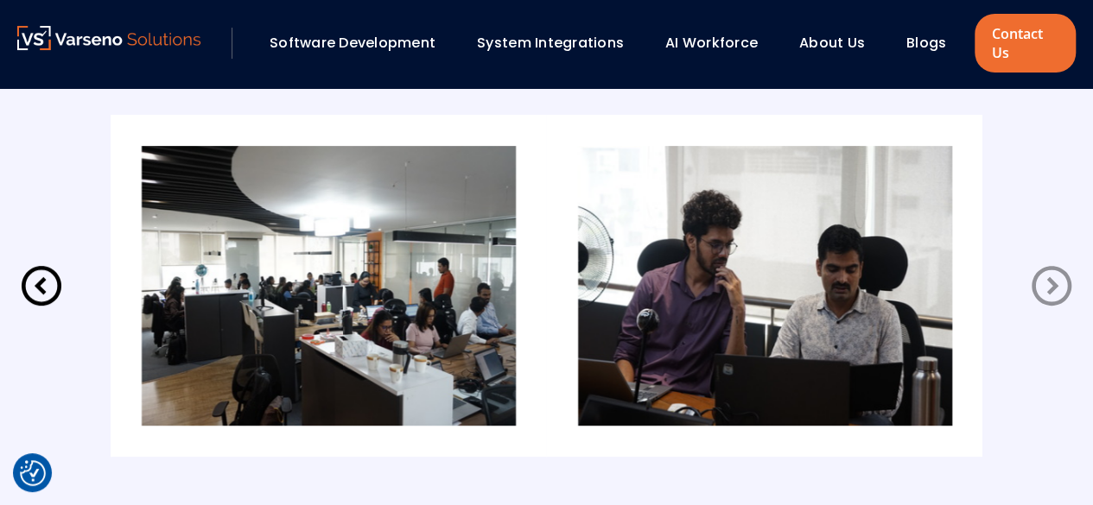
click at [988, 222] on div at bounding box center [546, 286] width 1058 height 342
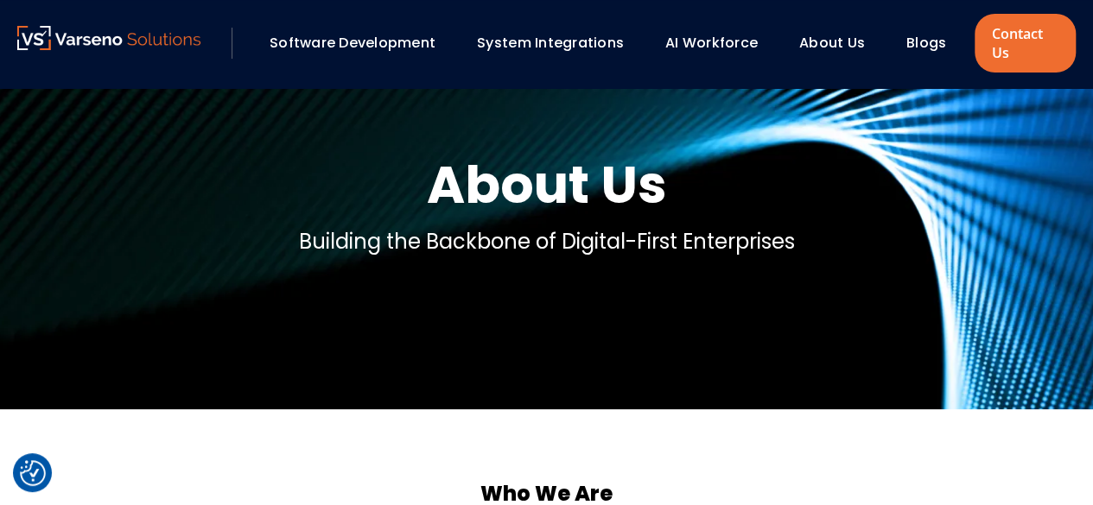
scroll to position [0, 0]
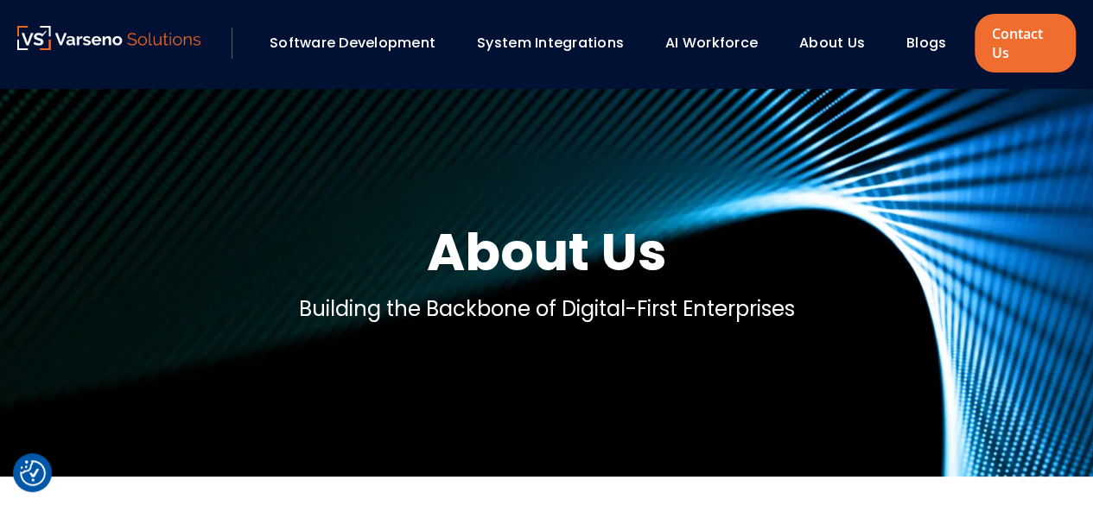
click at [504, 41] on link "System Integrations" at bounding box center [550, 43] width 147 height 20
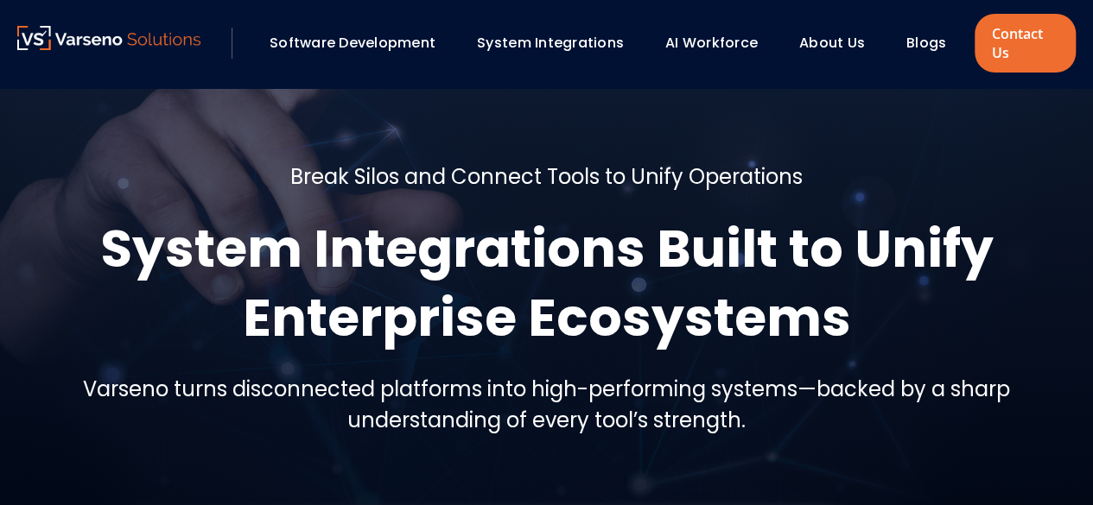
click at [729, 22] on div "Software Development System Integrations AI Workforce About Us" at bounding box center [546, 43] width 1058 height 59
click at [688, 61] on div "Software Development System Integrations AI Workforce About Us" at bounding box center [546, 43] width 1058 height 59
click at [733, 42] on link "AI Workforce" at bounding box center [711, 43] width 92 height 20
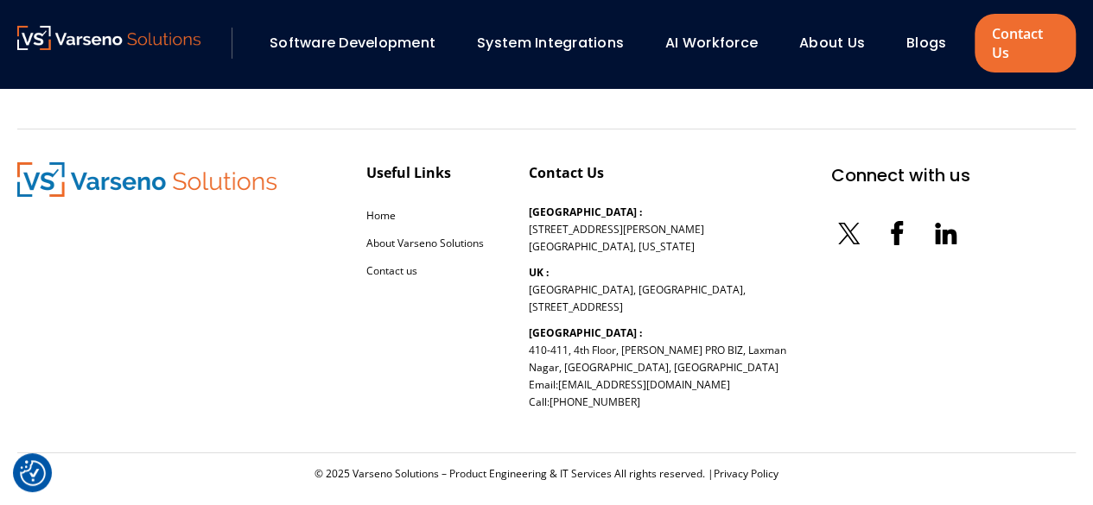
scroll to position [2969, 0]
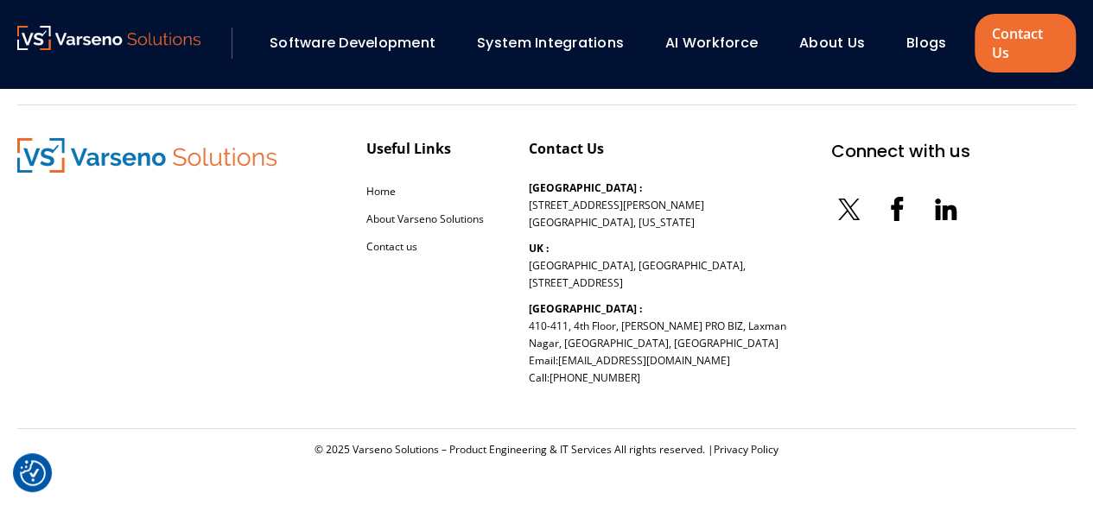
click at [339, 41] on link "Software Development" at bounding box center [353, 43] width 166 height 20
